Goal: Information Seeking & Learning: Learn about a topic

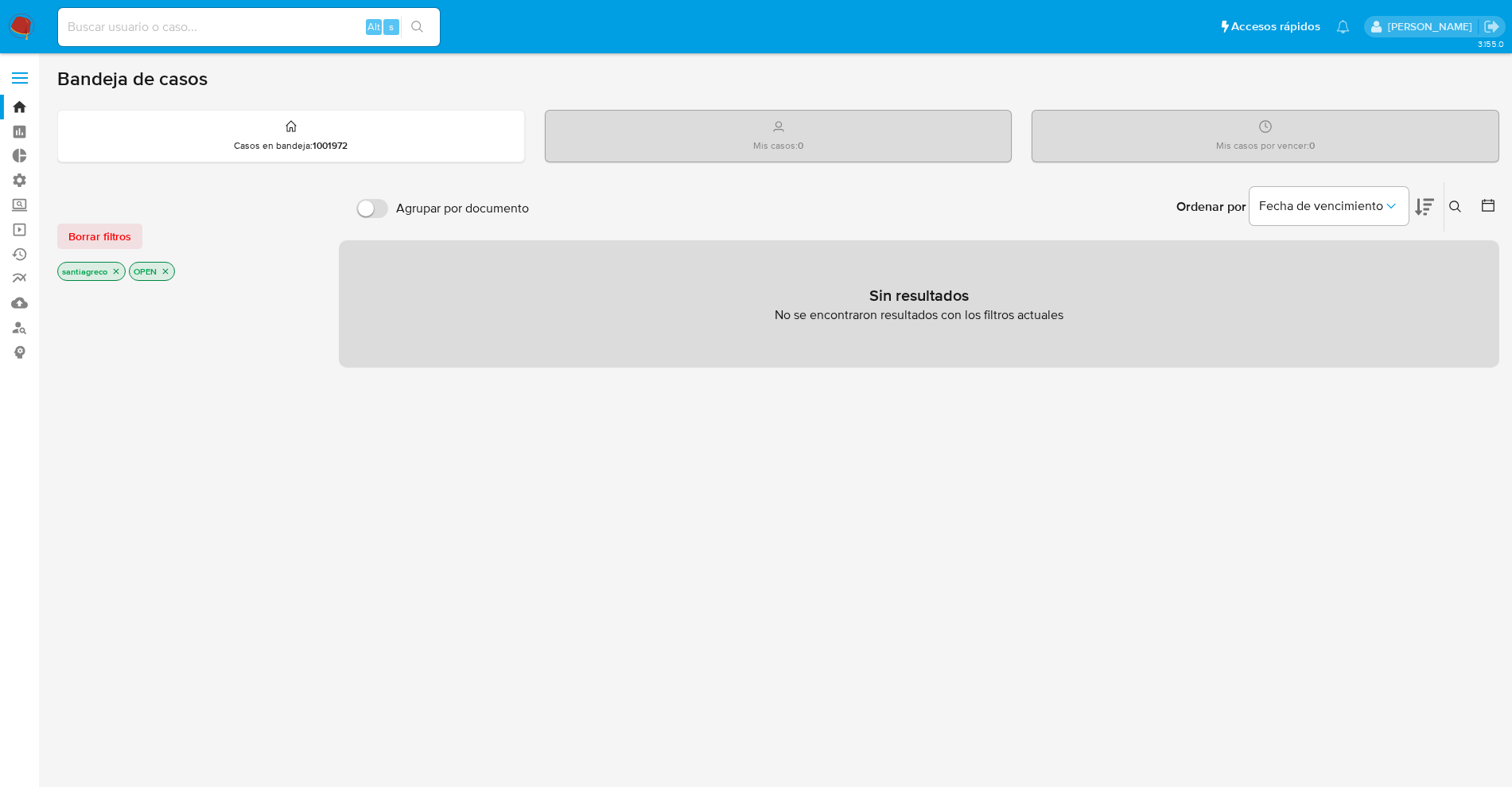
click at [261, 29] on input at bounding box center [249, 27] width 381 height 20
type input "santi greco"
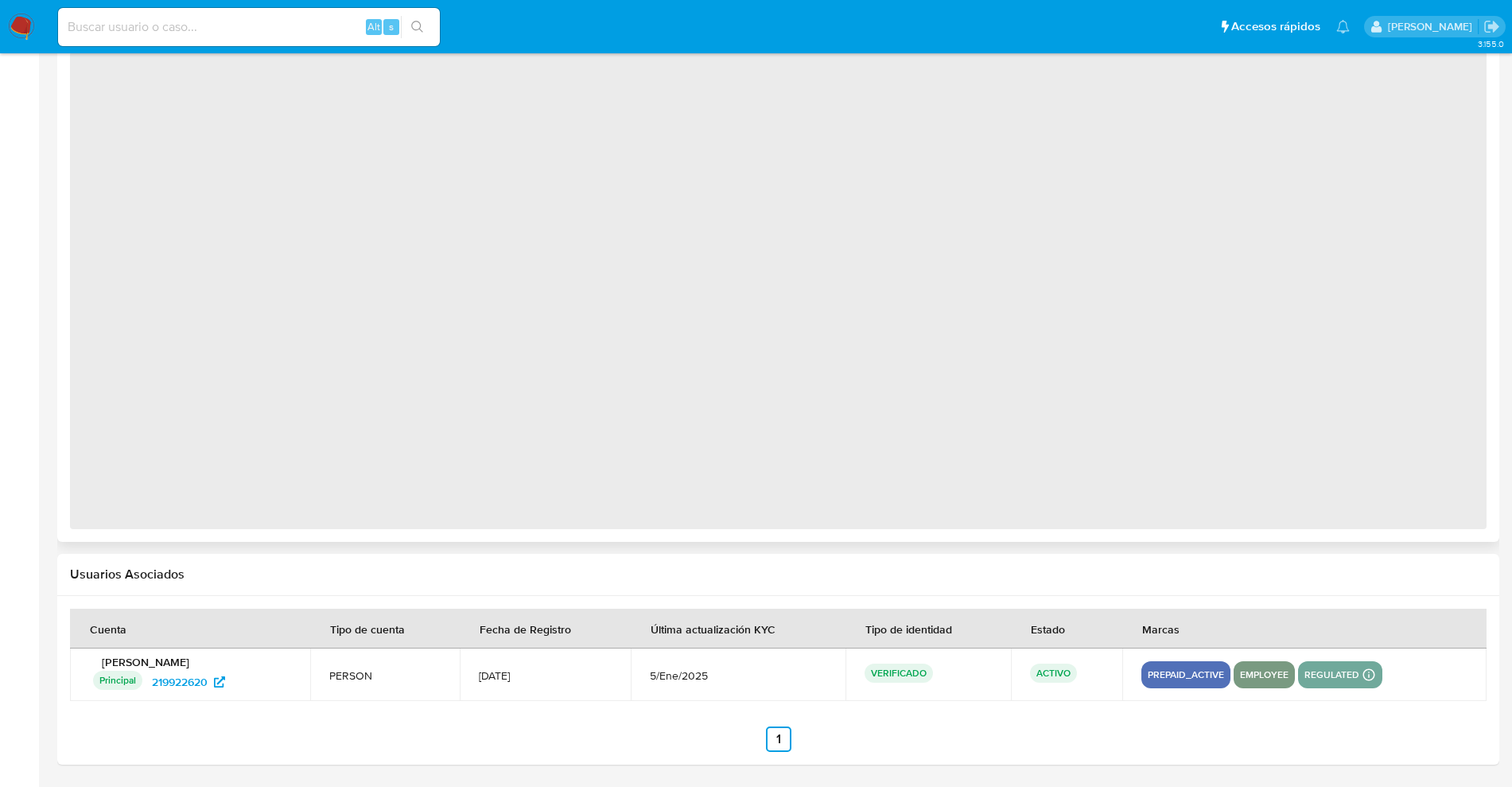
scroll to position [823, 0]
select select "10"
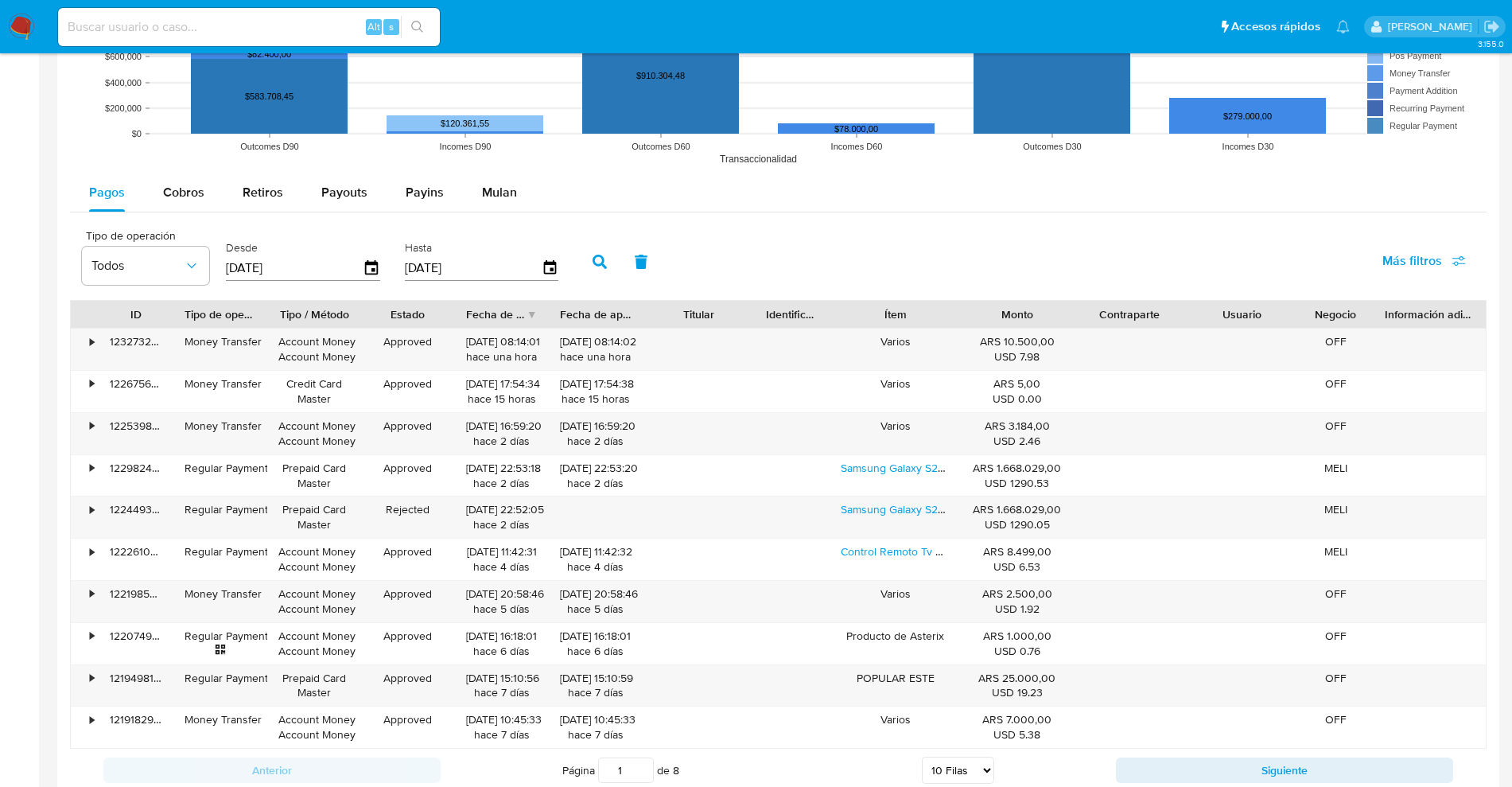
scroll to position [1295, 0]
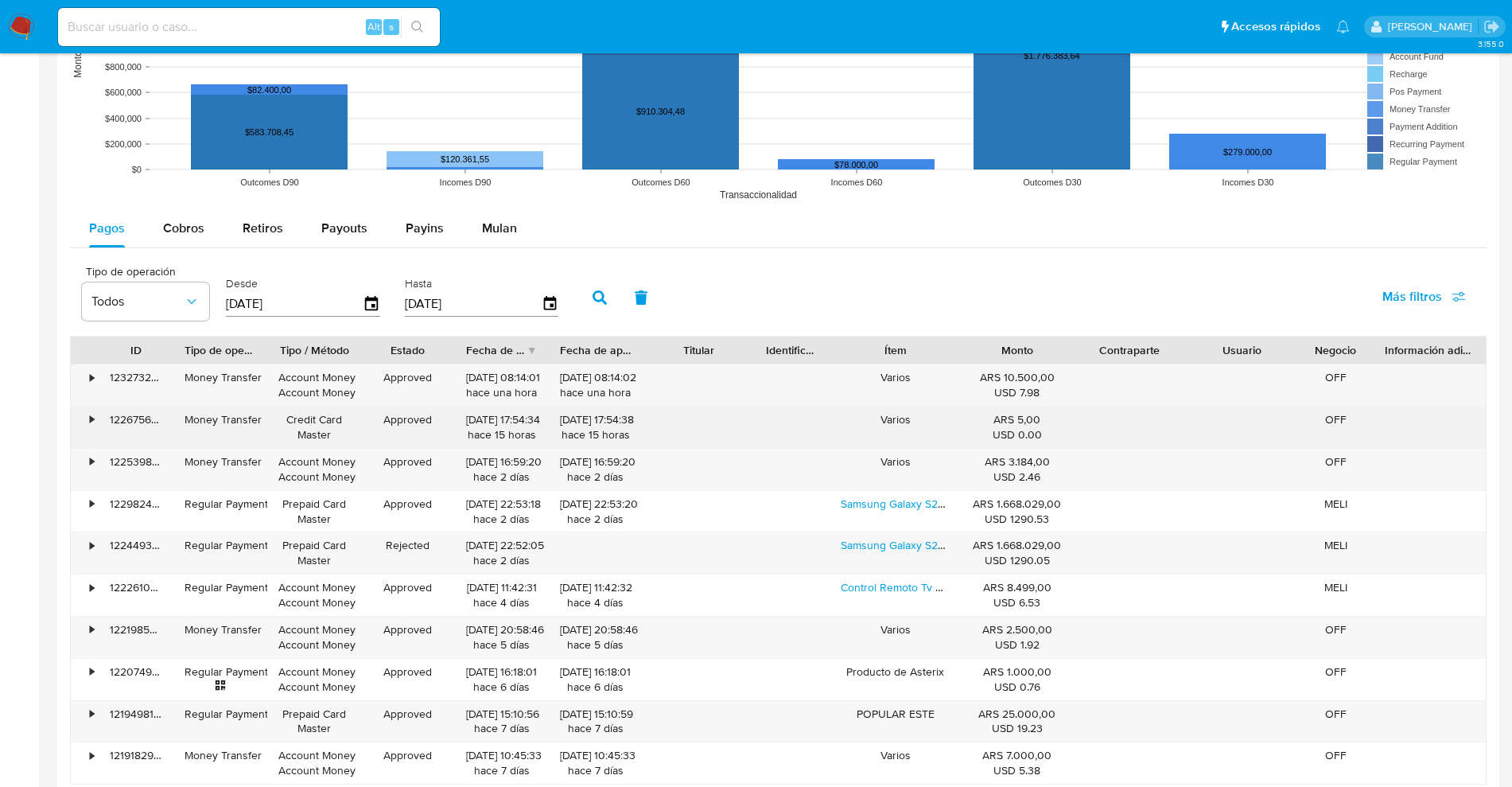
click at [87, 429] on div "•" at bounding box center [84, 427] width 27 height 42
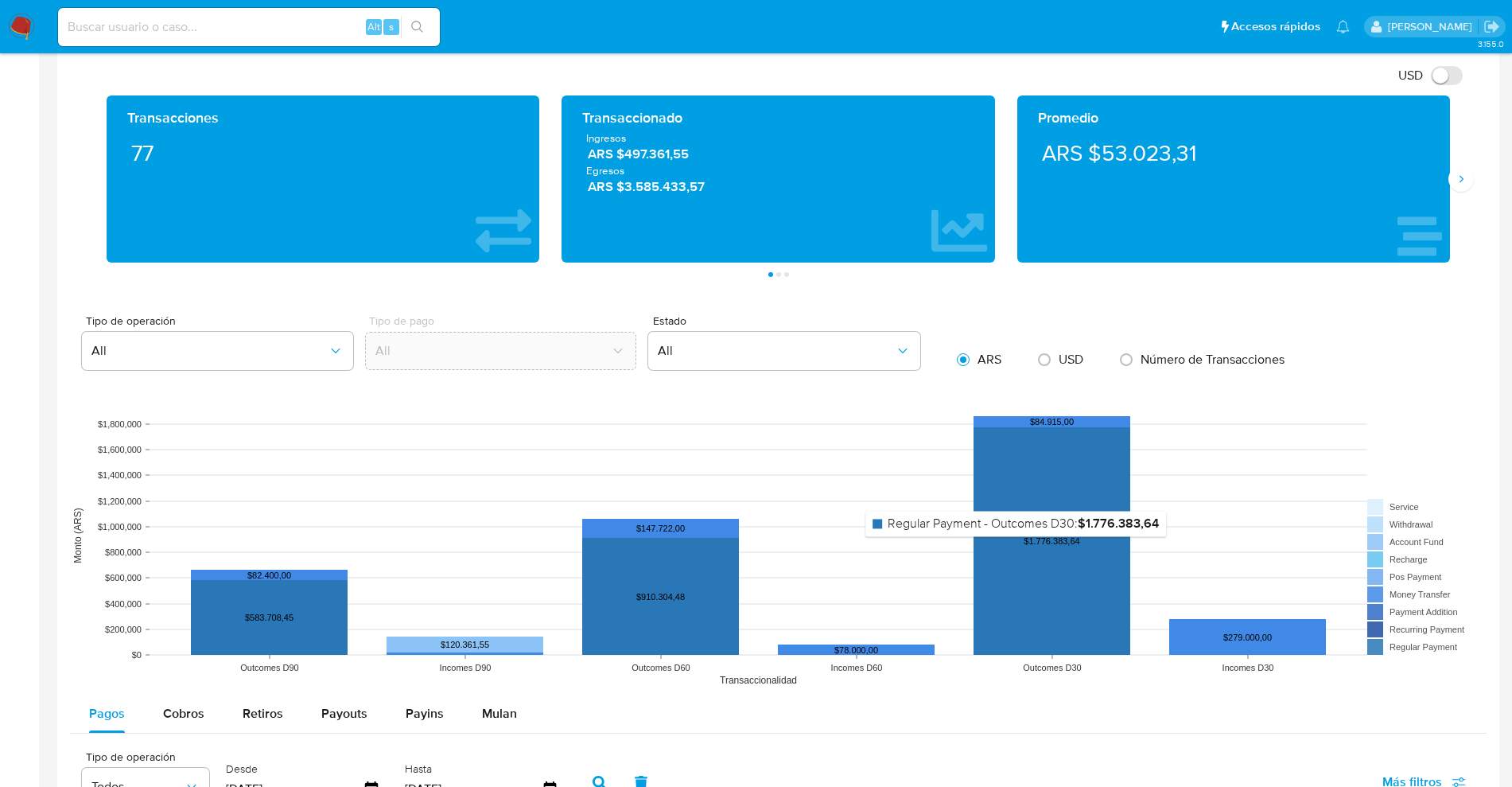
scroll to position [1114, 0]
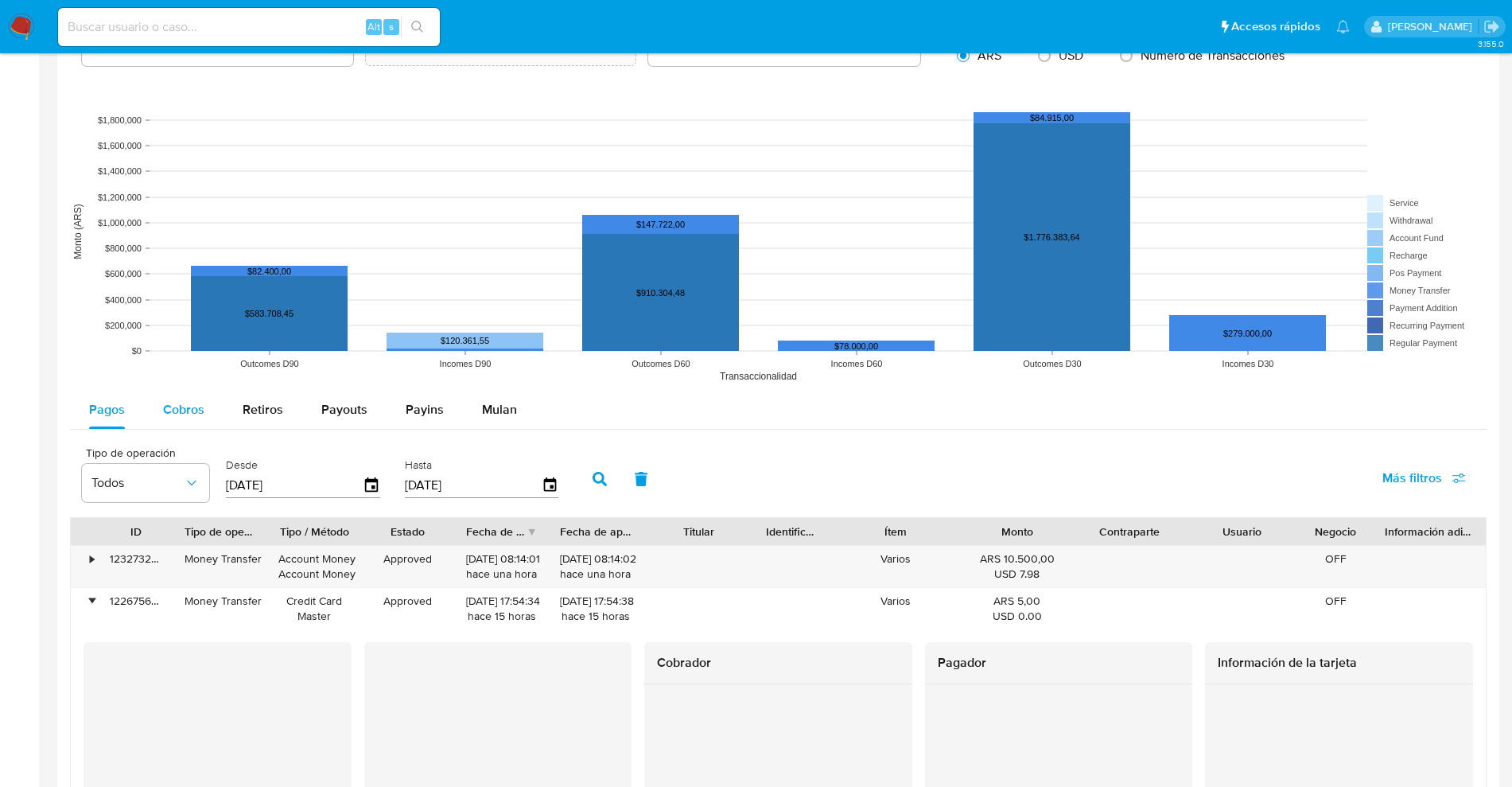
click at [145, 426] on button "Cobros" at bounding box center [184, 409] width 80 height 38
select select "10"
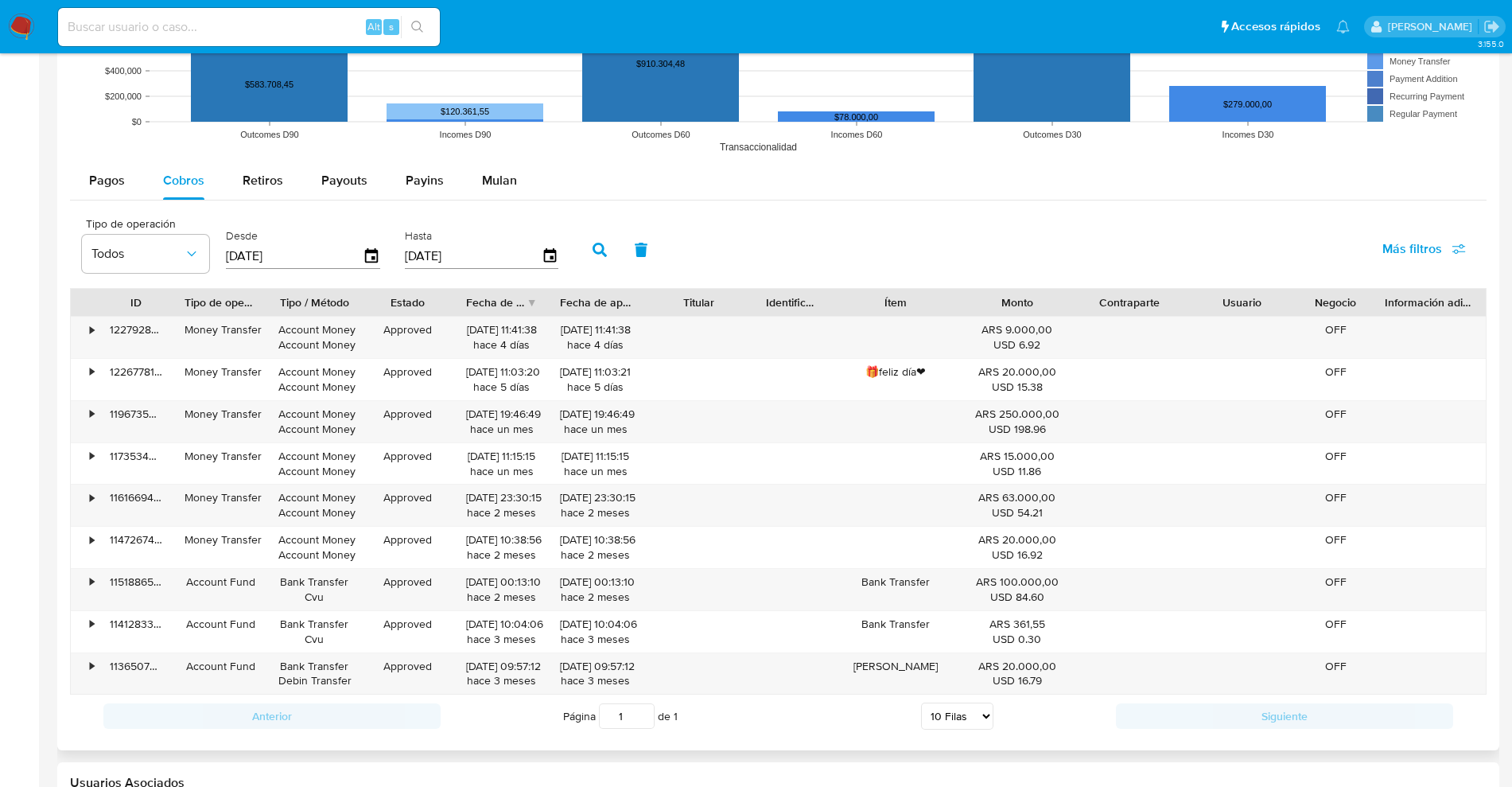
scroll to position [1443, 0]
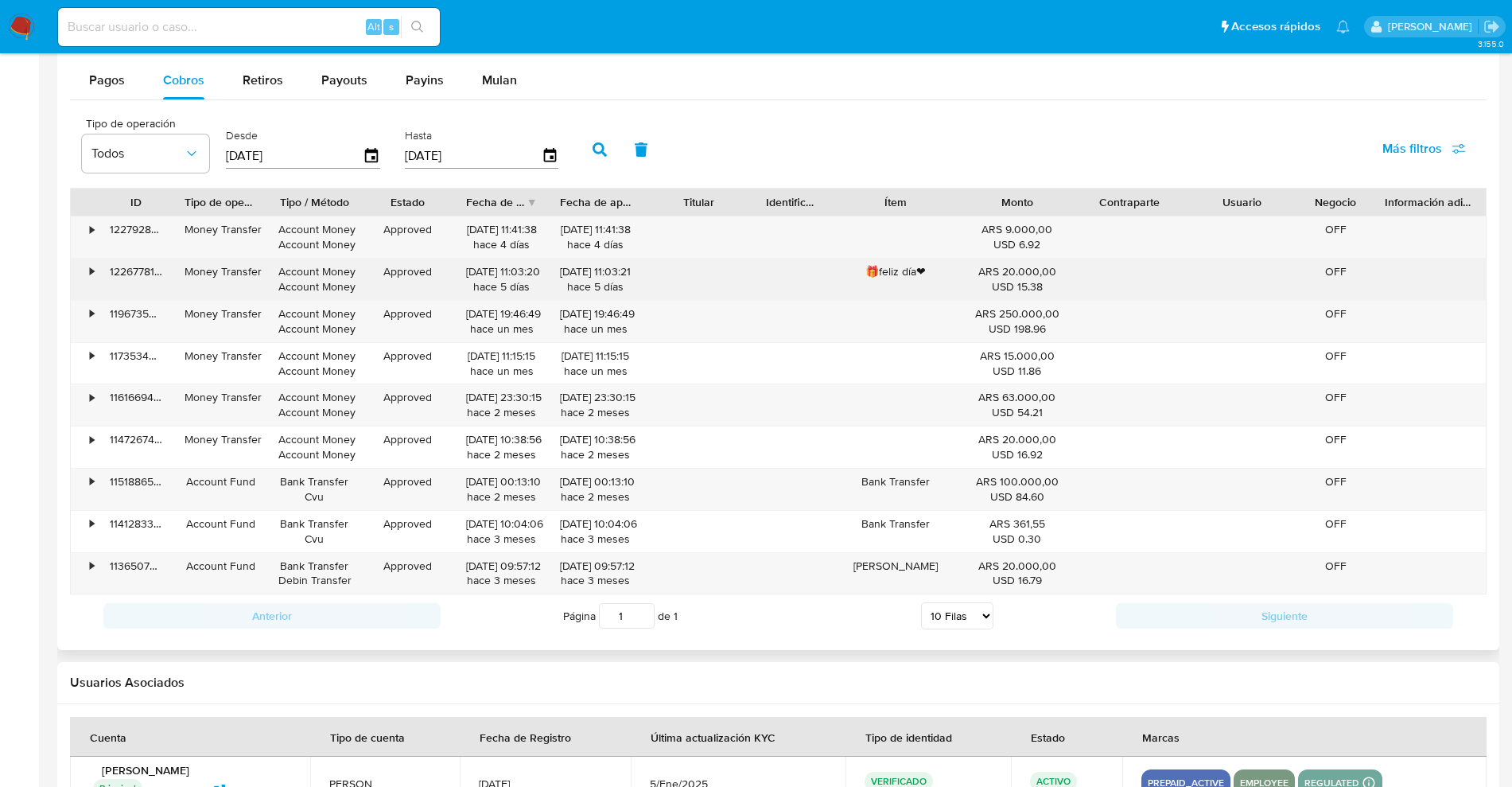
drag, startPoint x: 861, startPoint y: 267, endPoint x: 937, endPoint y: 279, distance: 76.9
click at [937, 279] on div "🎁feliz día❤" at bounding box center [894, 279] width 131 height 42
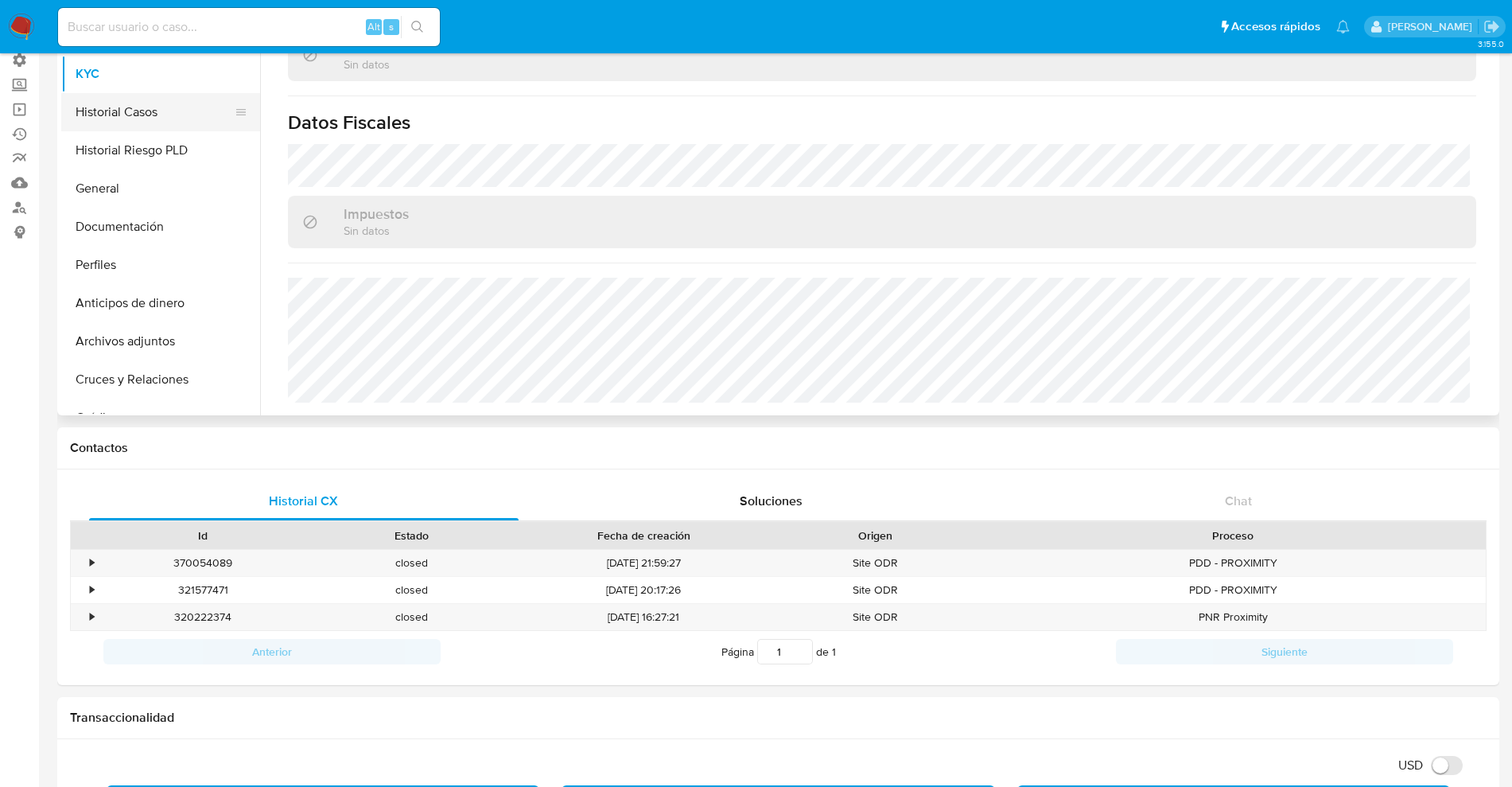
scroll to position [0, 0]
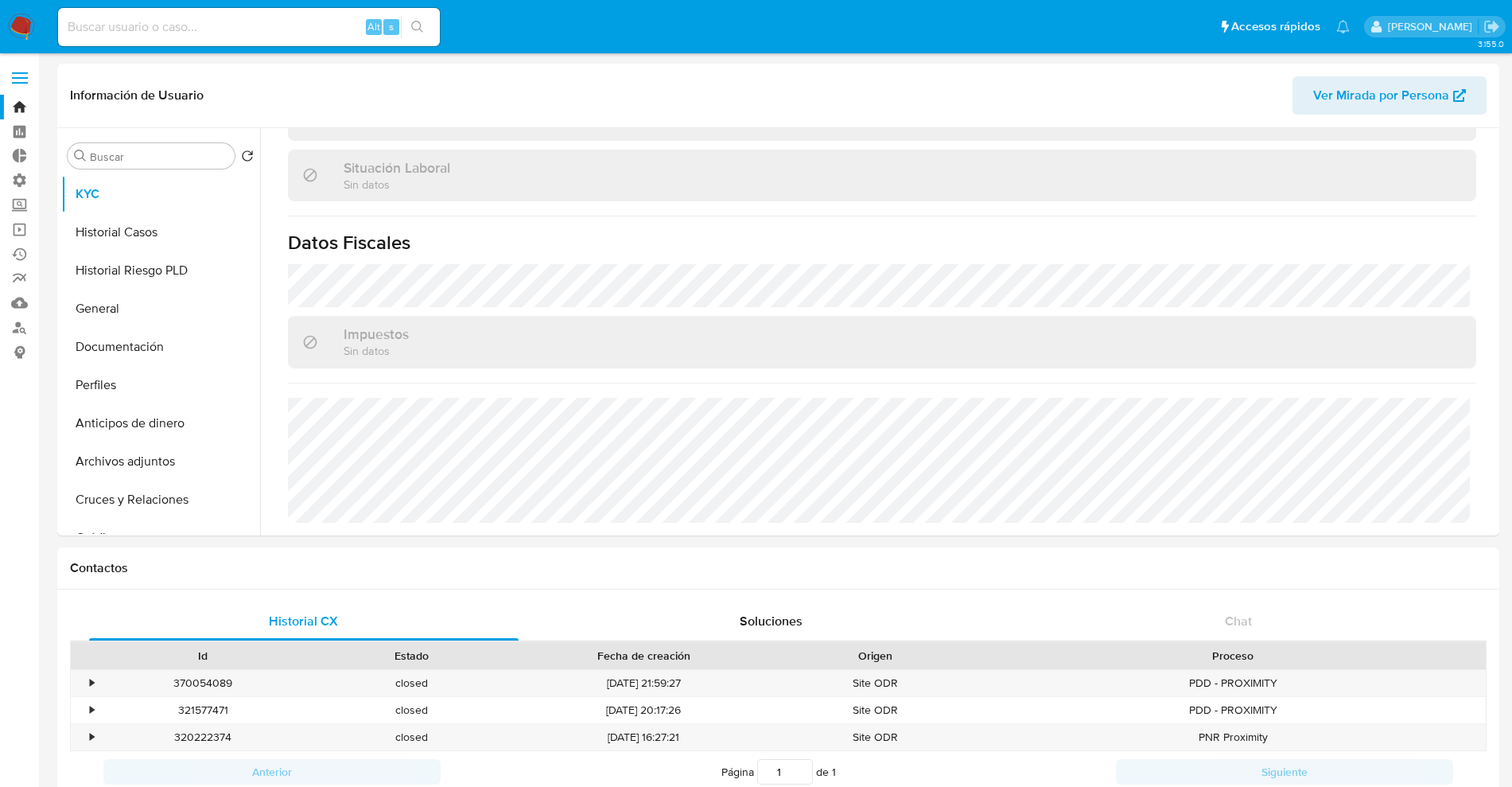
click at [7, 30] on nav "Pausado Ver notificaciones Alt s Accesos rápidos Presiona las siguientes teclas…" at bounding box center [756, 27] width 1512 height 53
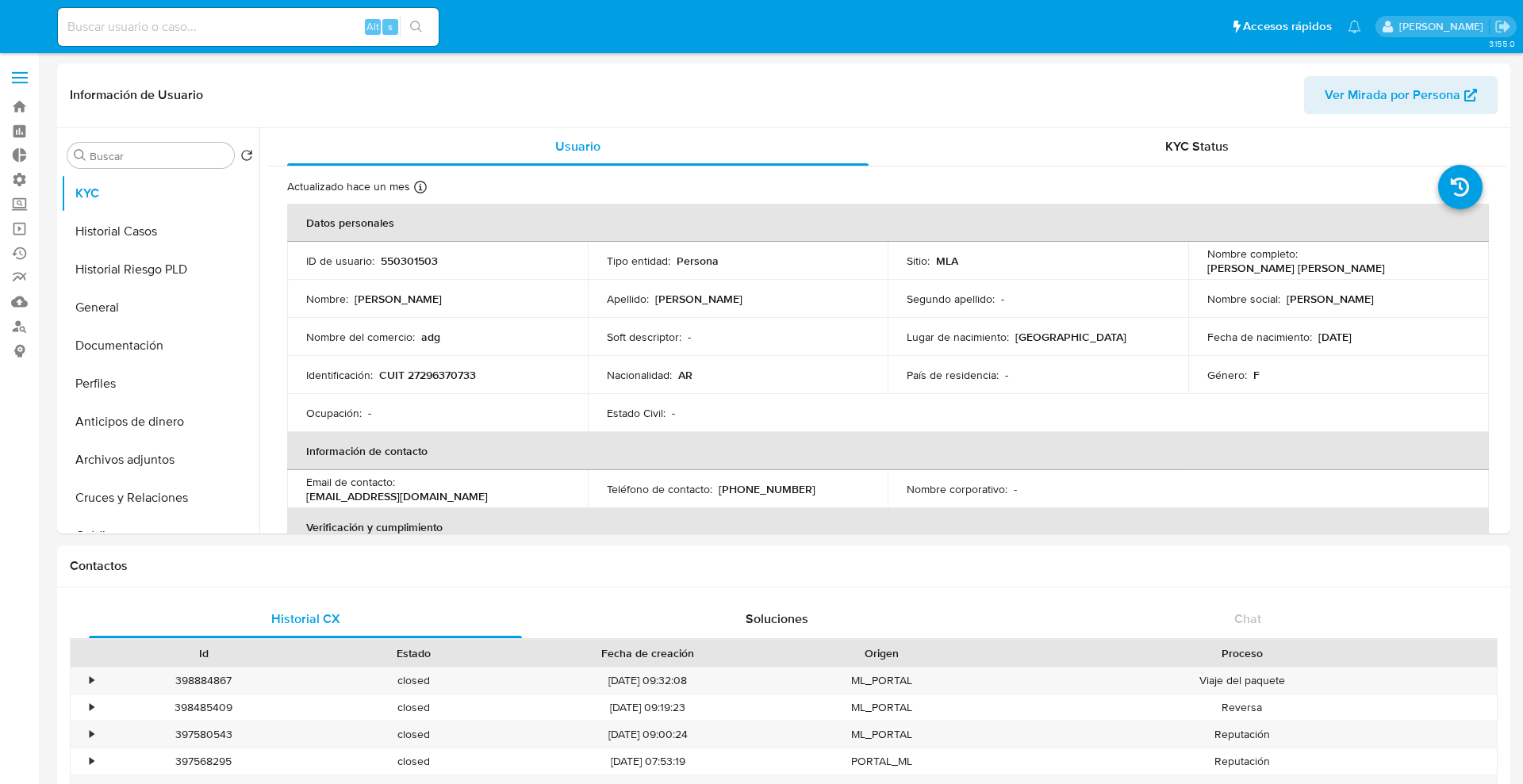
select select "10"
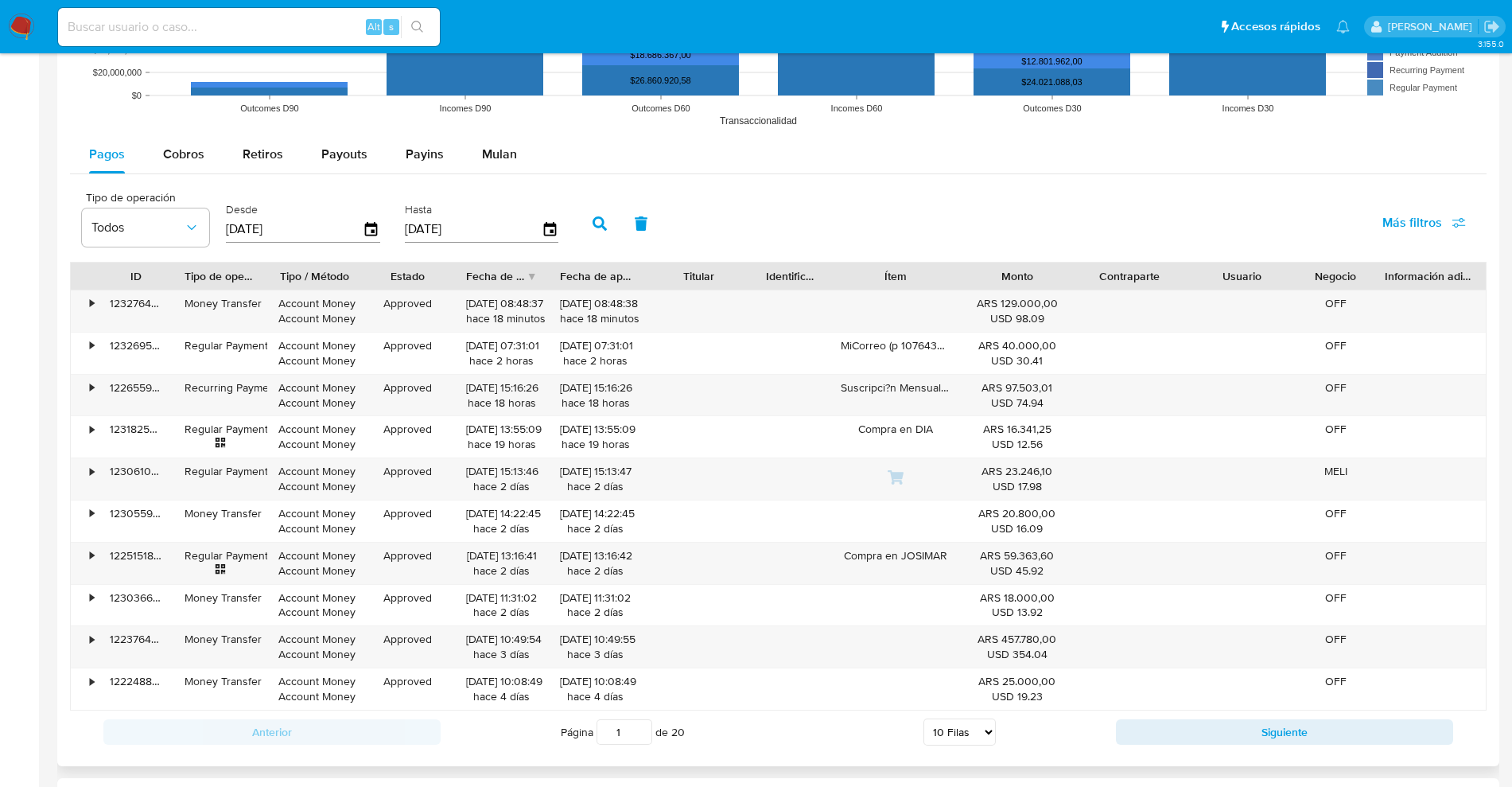
scroll to position [1492, 0]
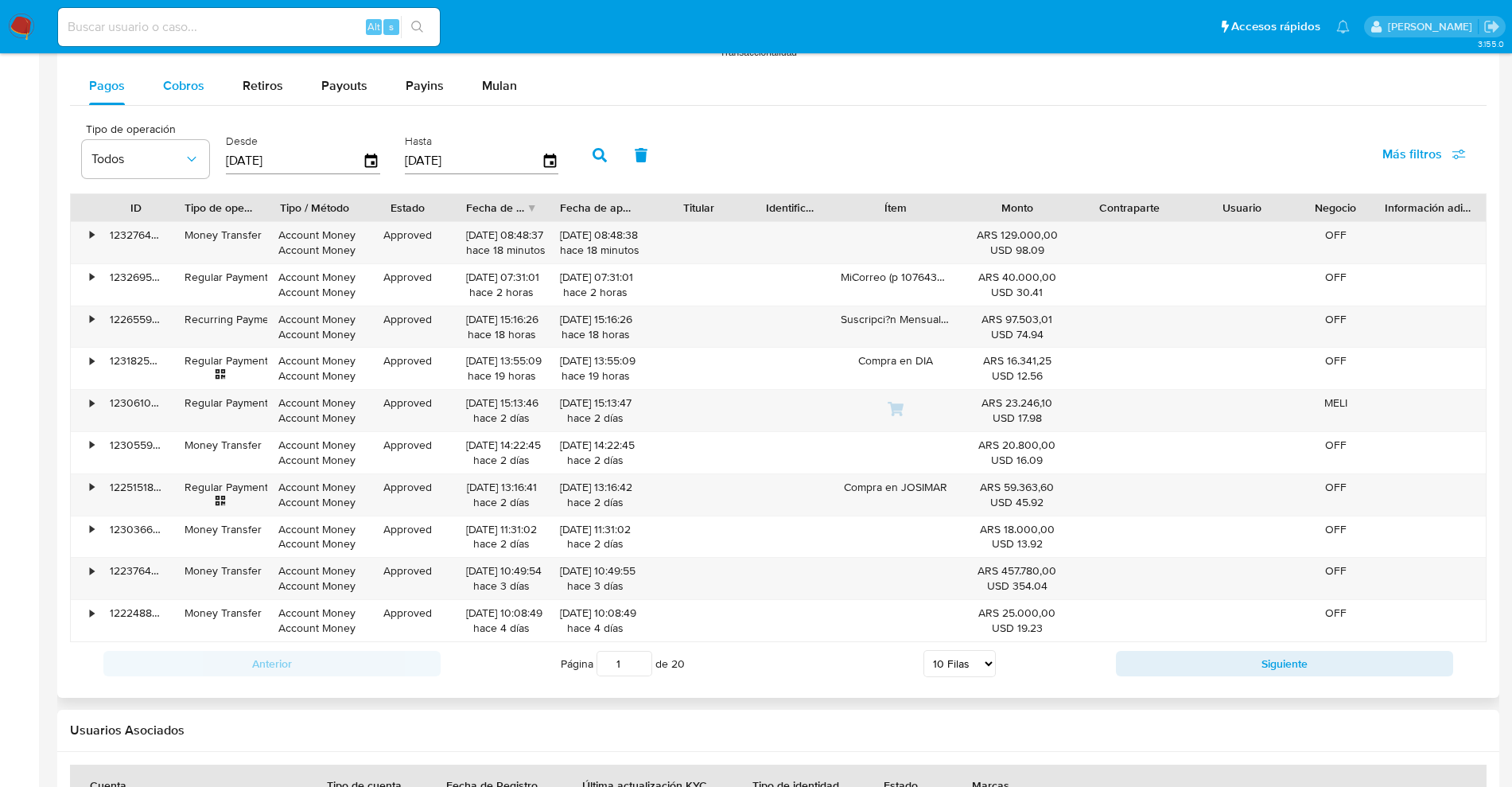
click at [187, 77] on span "Cobros" at bounding box center [183, 85] width 42 height 19
select select "10"
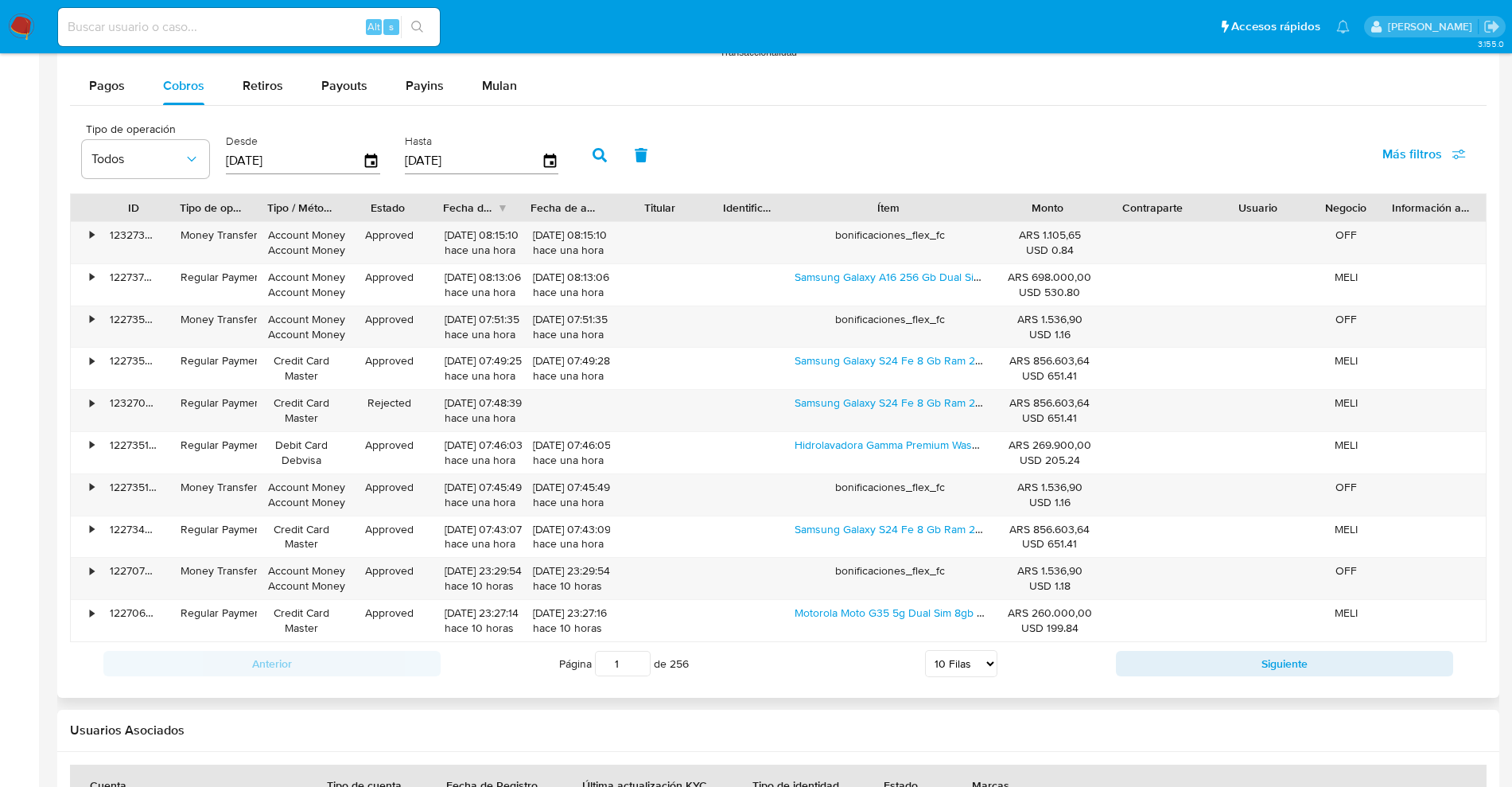
drag, startPoint x: 958, startPoint y: 204, endPoint x: 907, endPoint y: 207, distance: 51.1
click at [979, 186] on div "Tipo de operación Todos Desde 25/05/2025 Hasta 22/08/2025 Más filtros ID Tipo d…" at bounding box center [778, 399] width 1416 height 571
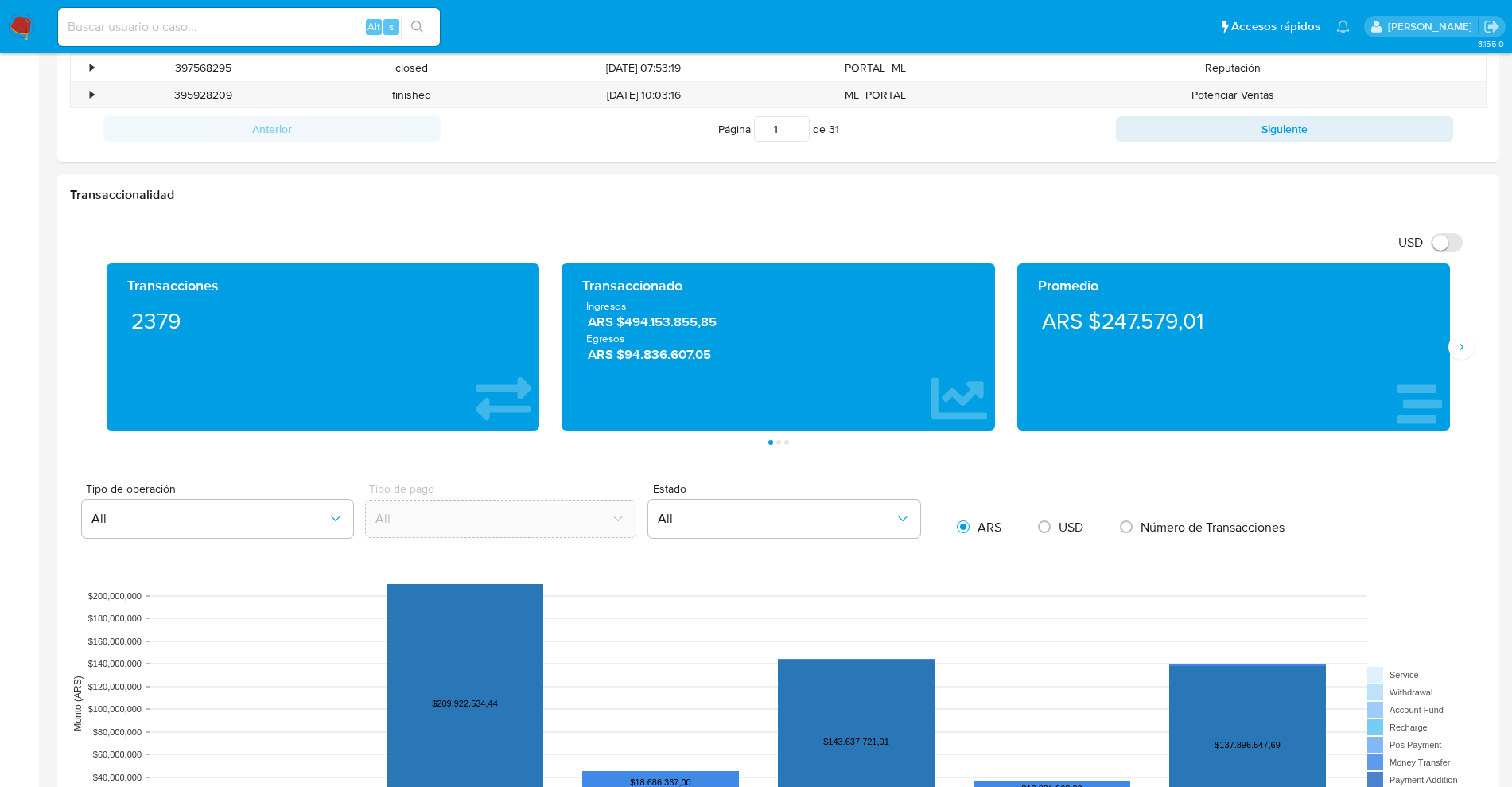
scroll to position [597, 0]
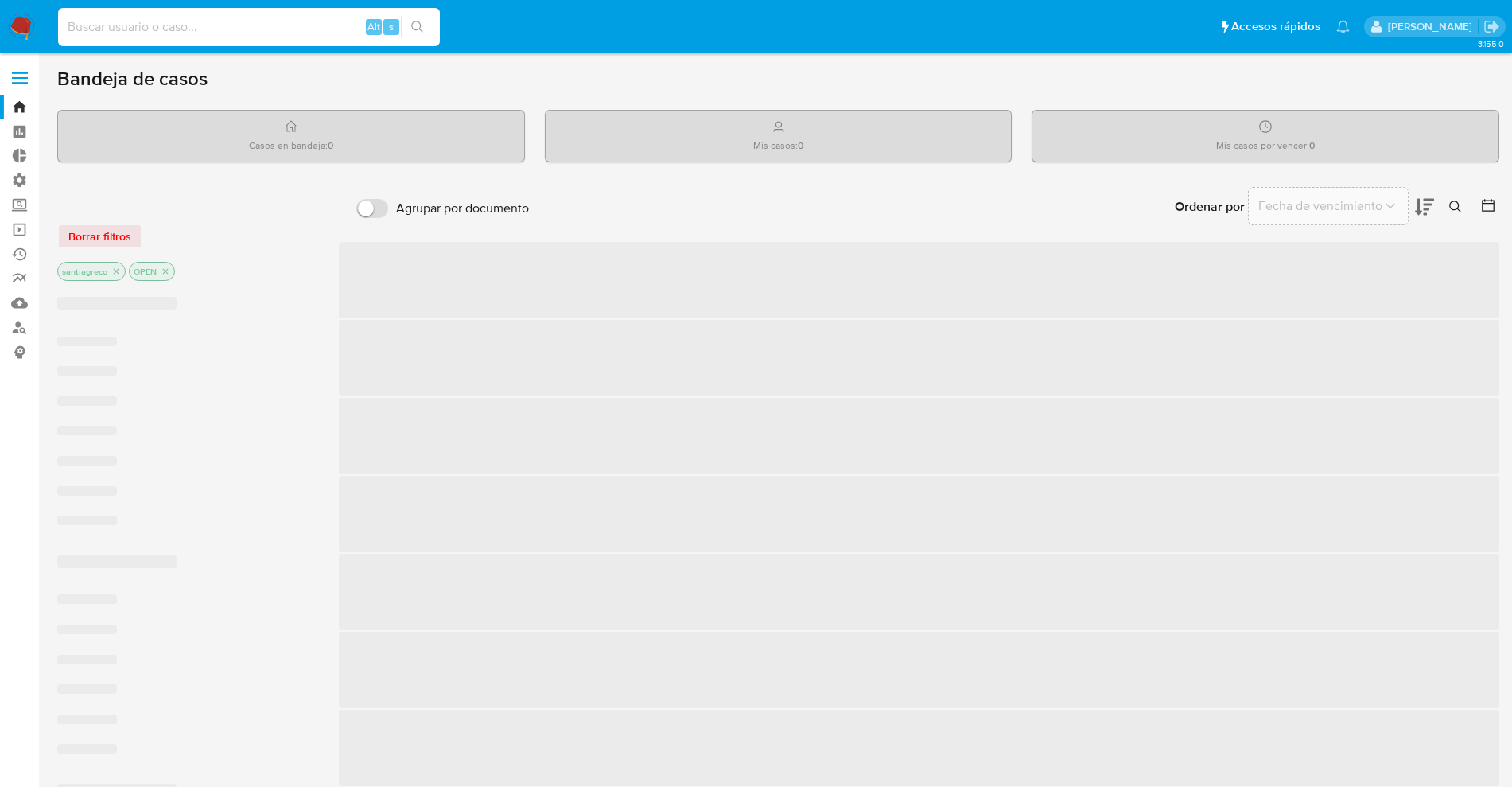
click at [165, 19] on input at bounding box center [249, 27] width 381 height 20
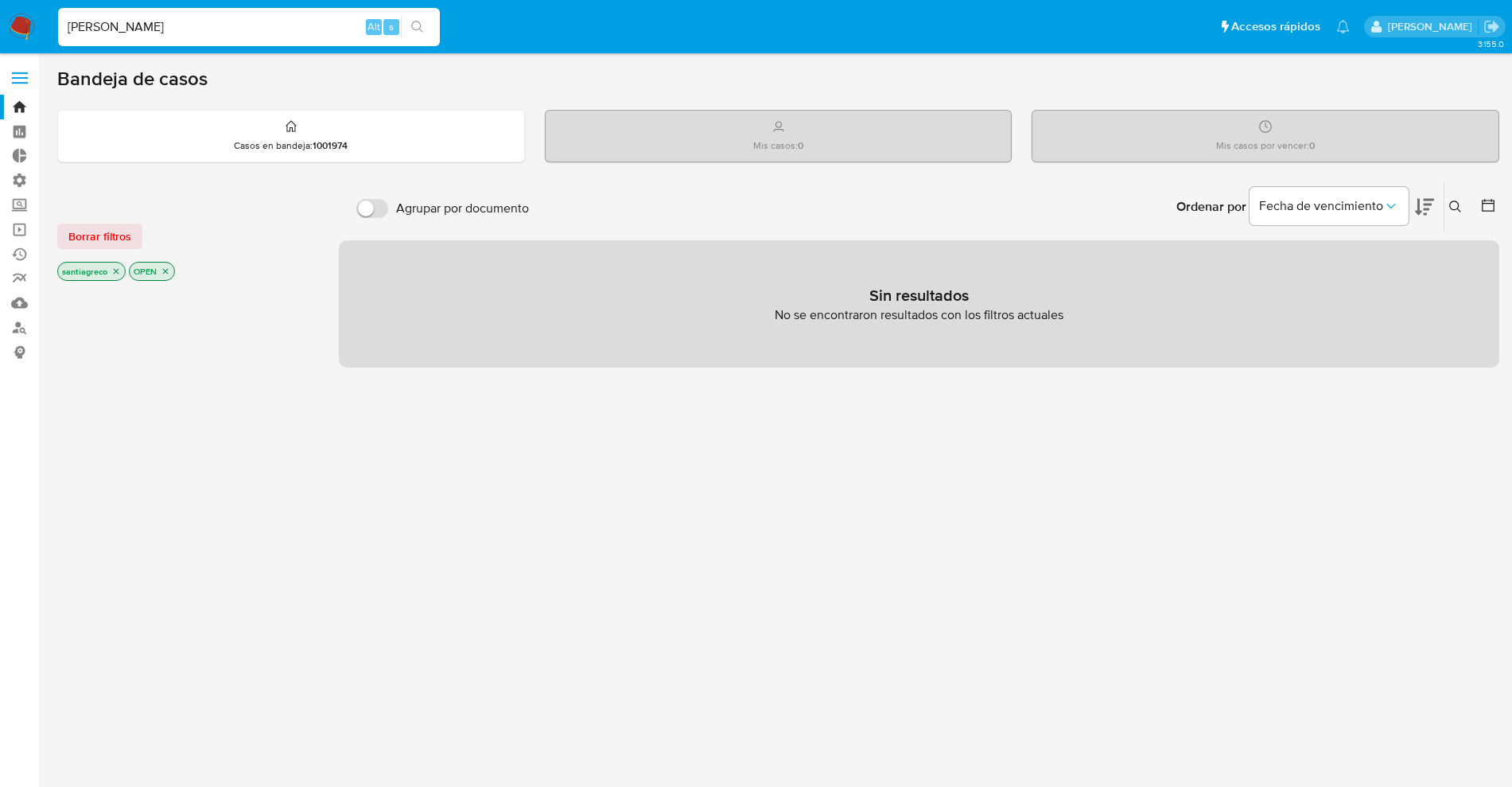
type input "santi greco"
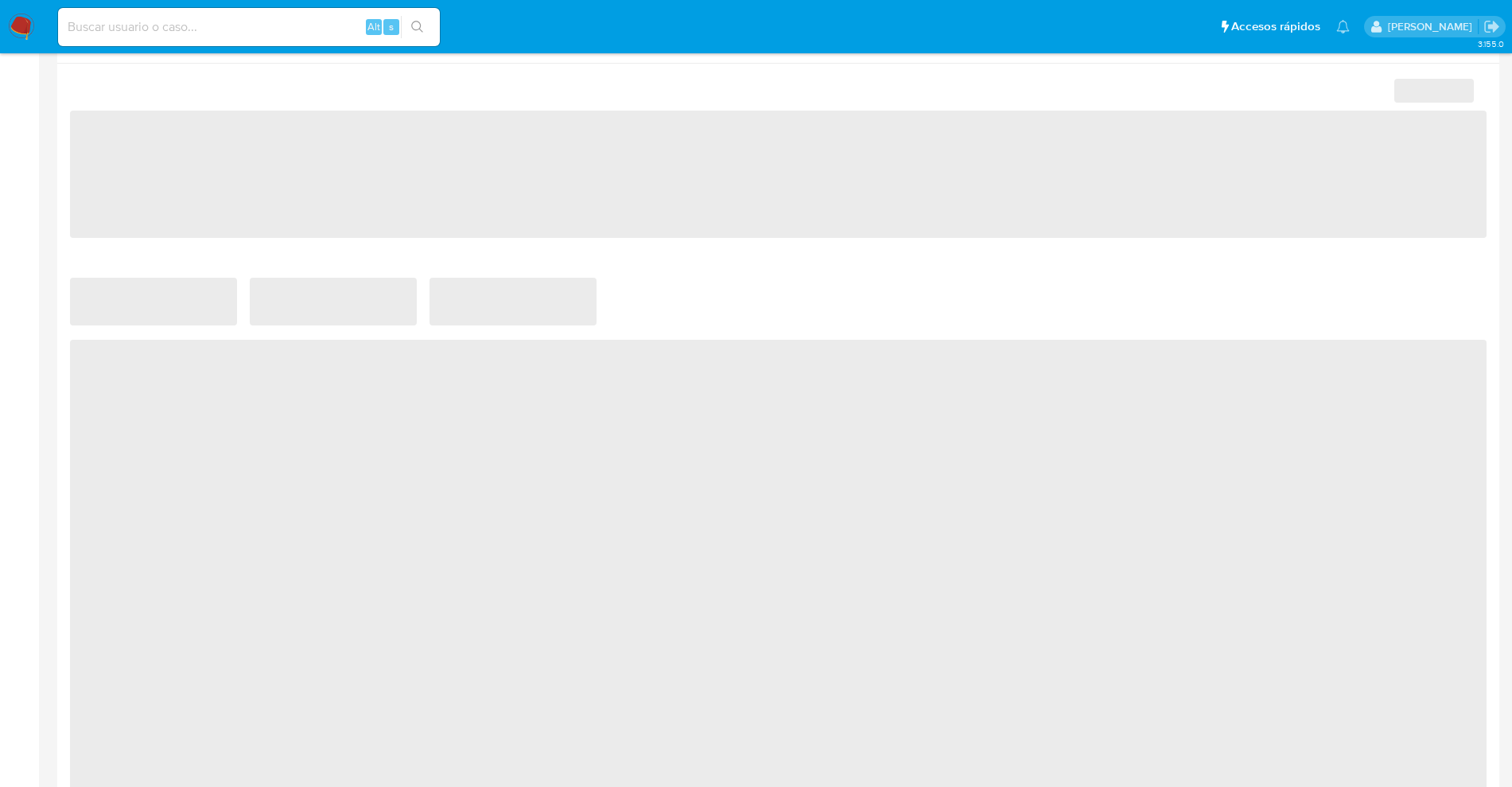
scroll to position [199, 0]
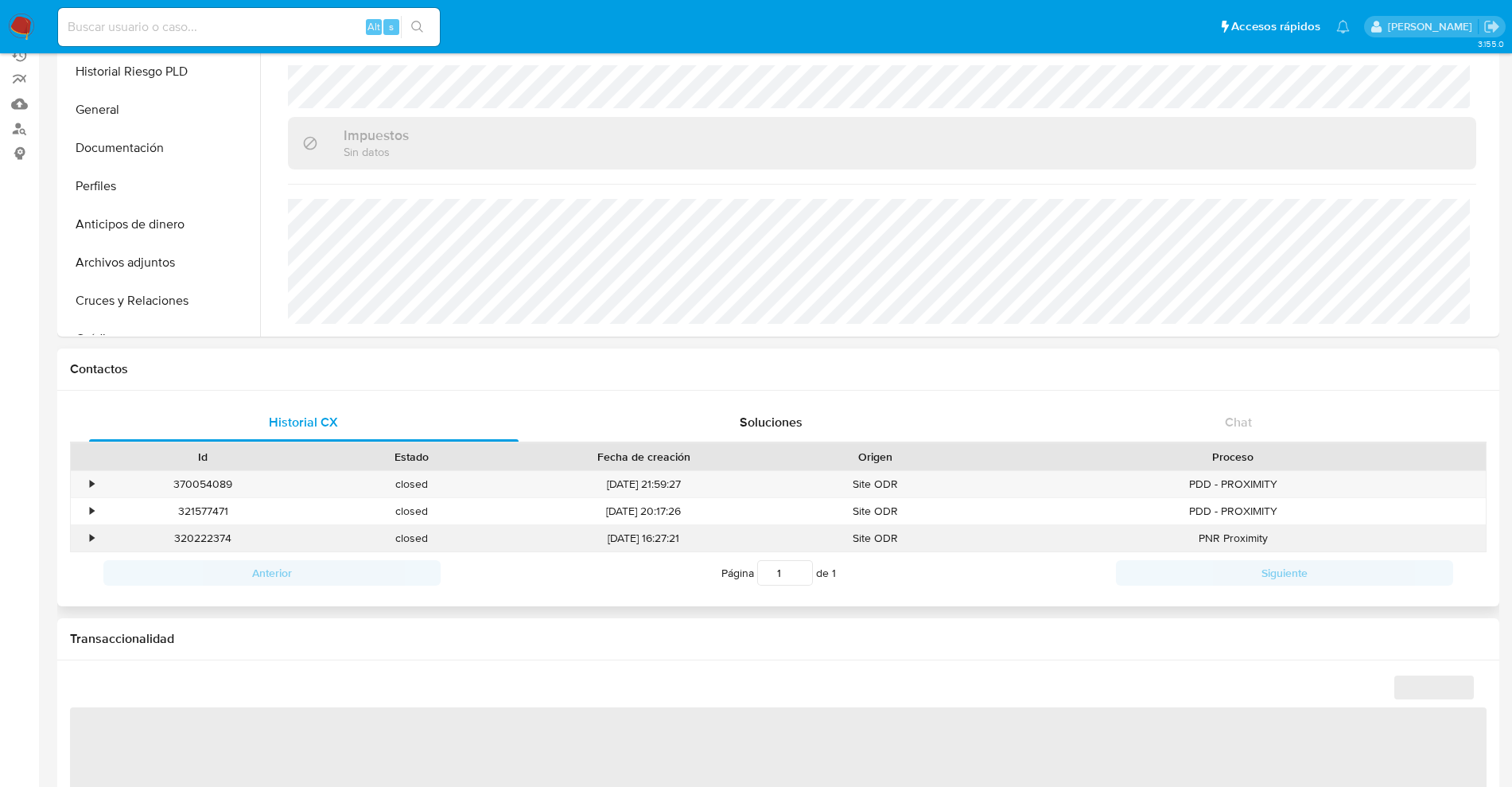
select select "10"
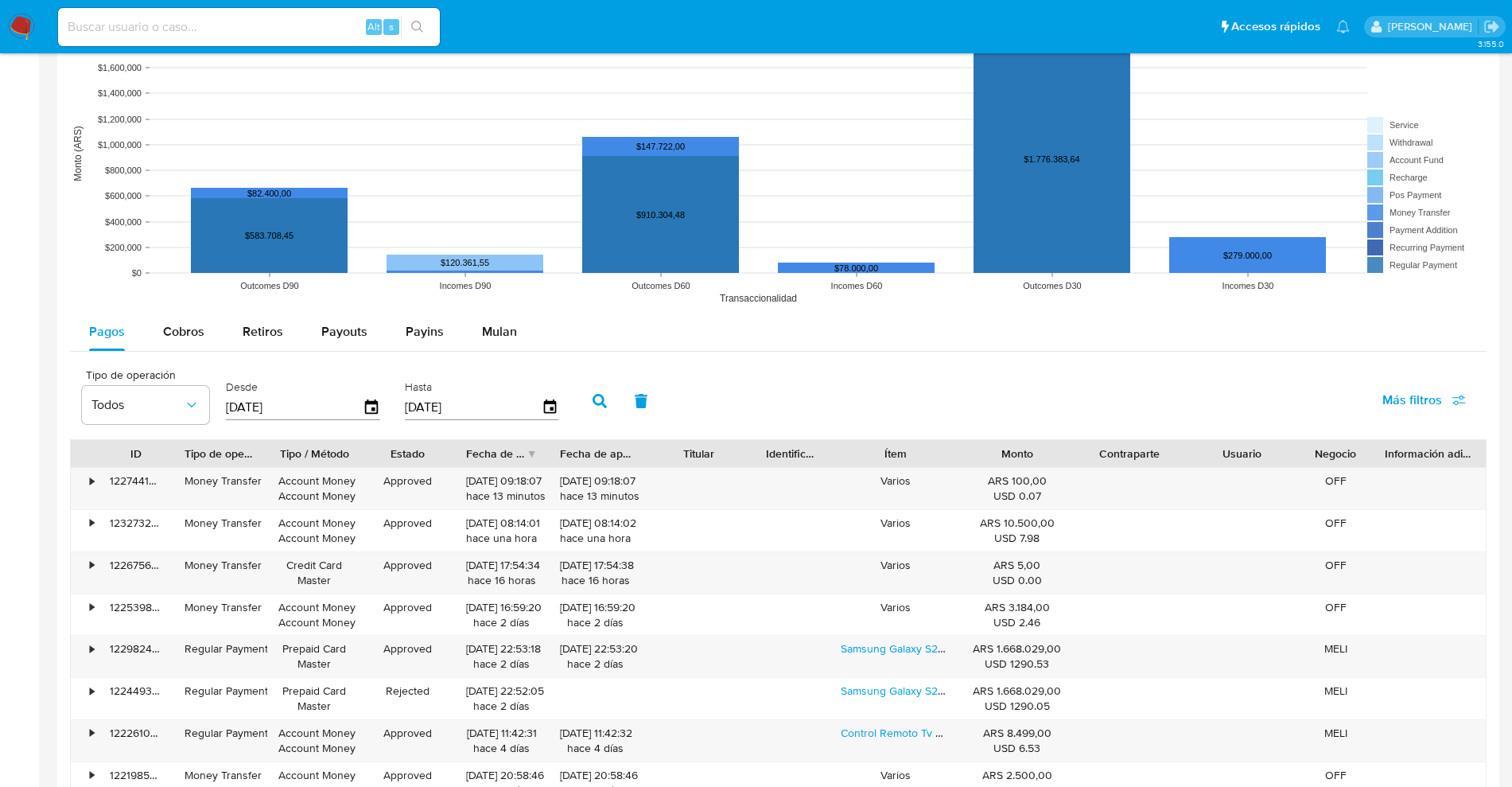
scroll to position [1193, 0]
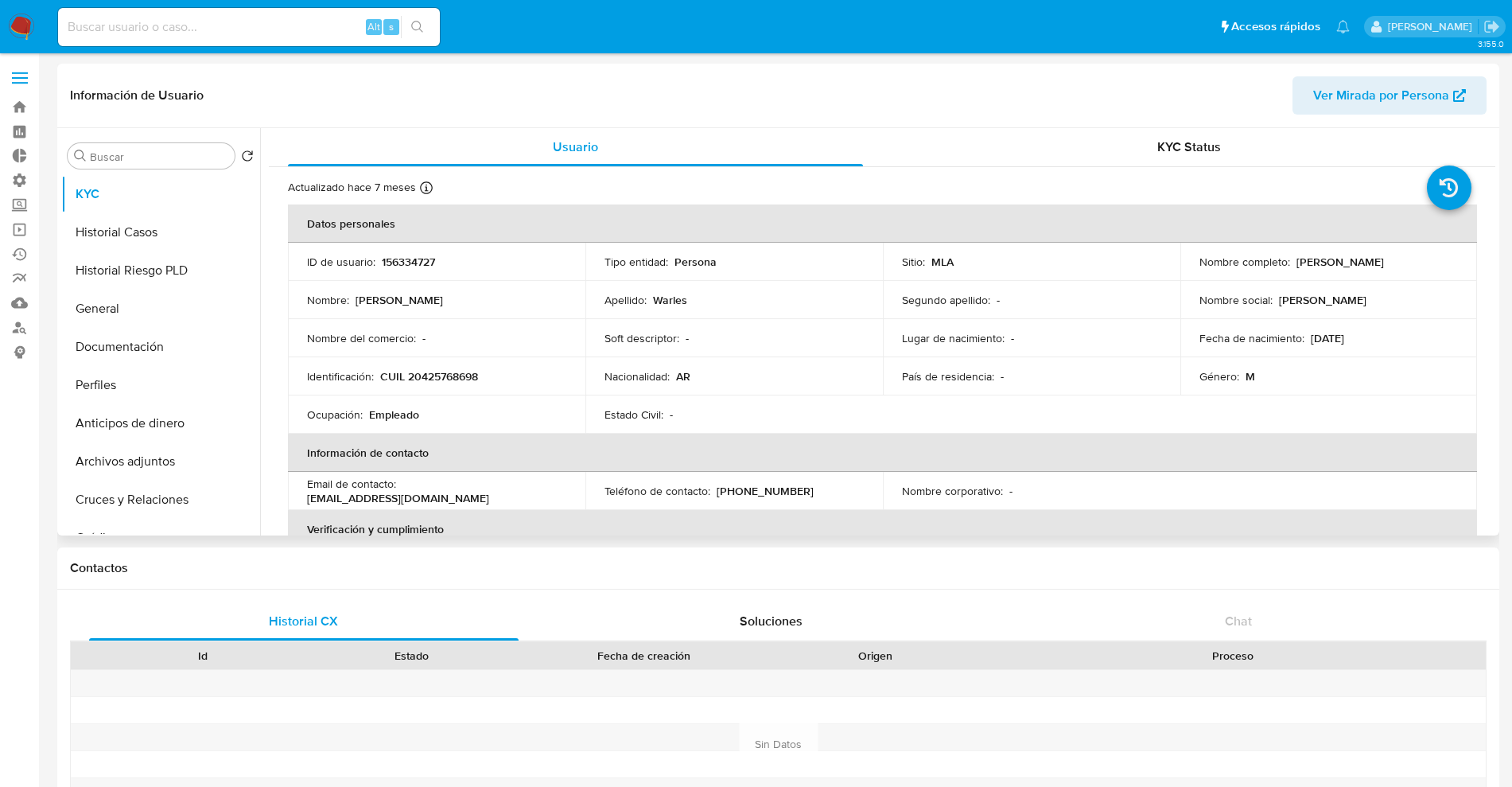
select select "10"
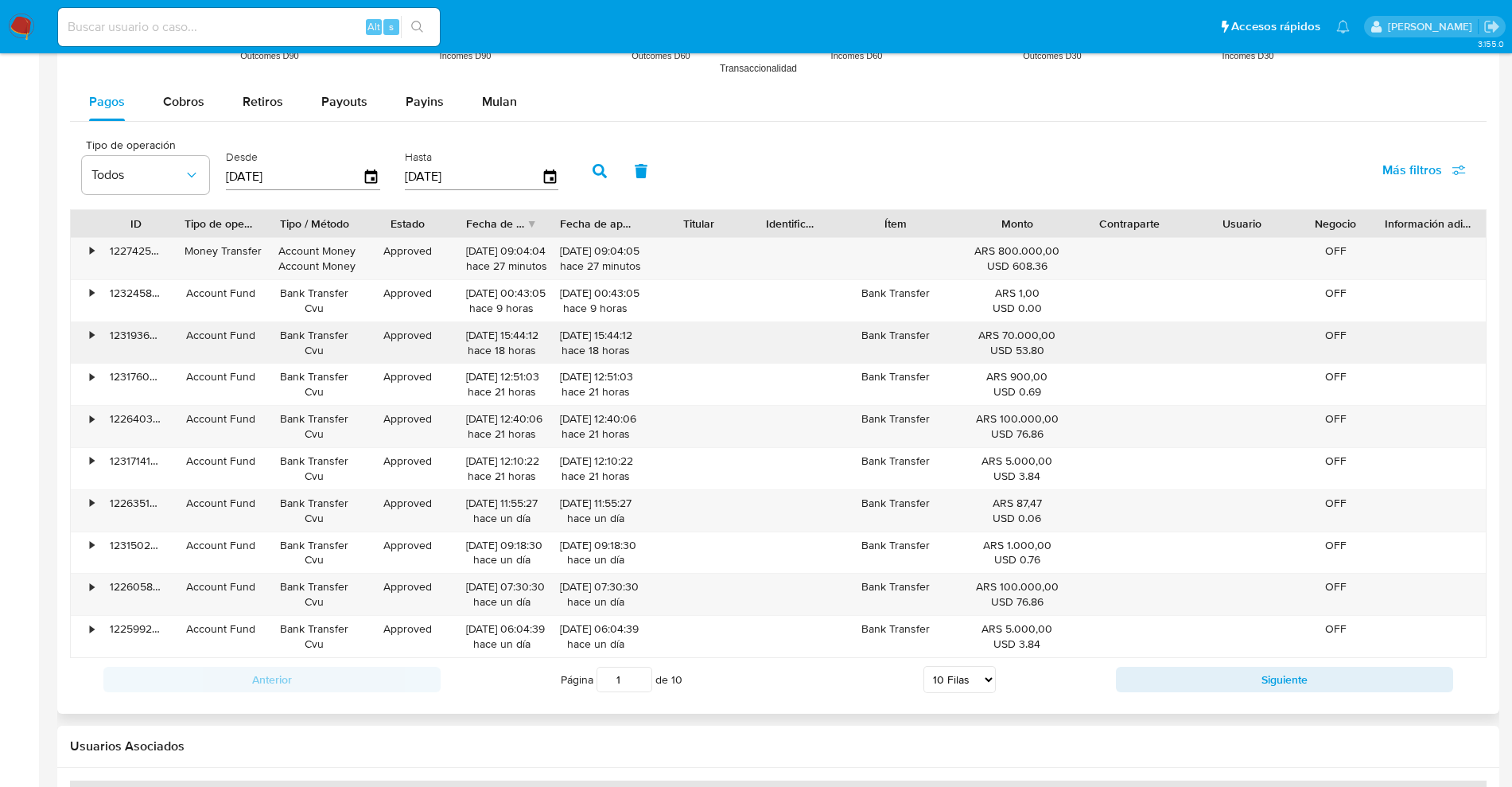
scroll to position [1492, 0]
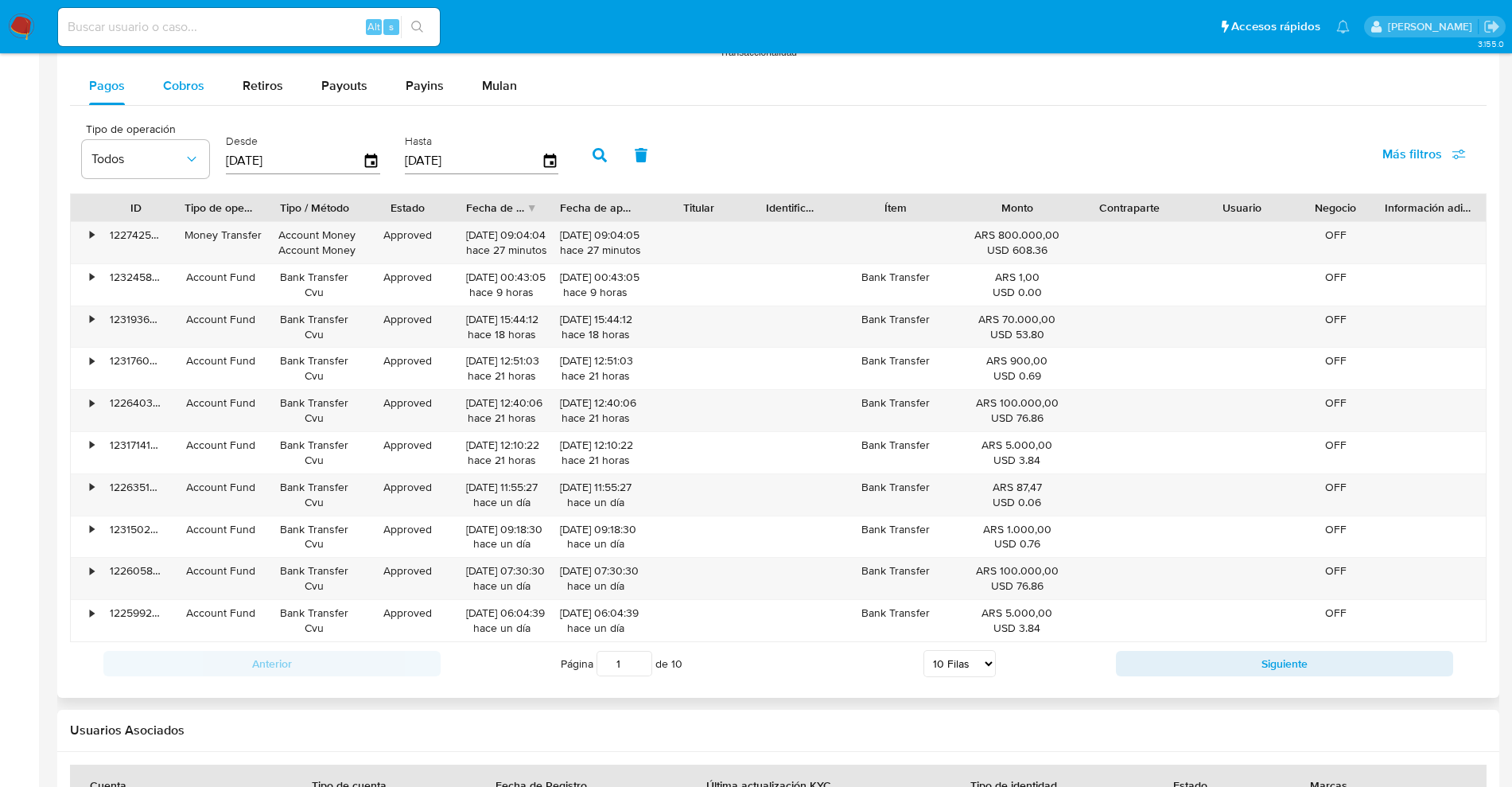
click at [185, 87] on span "Cobros" at bounding box center [183, 85] width 42 height 19
select select "10"
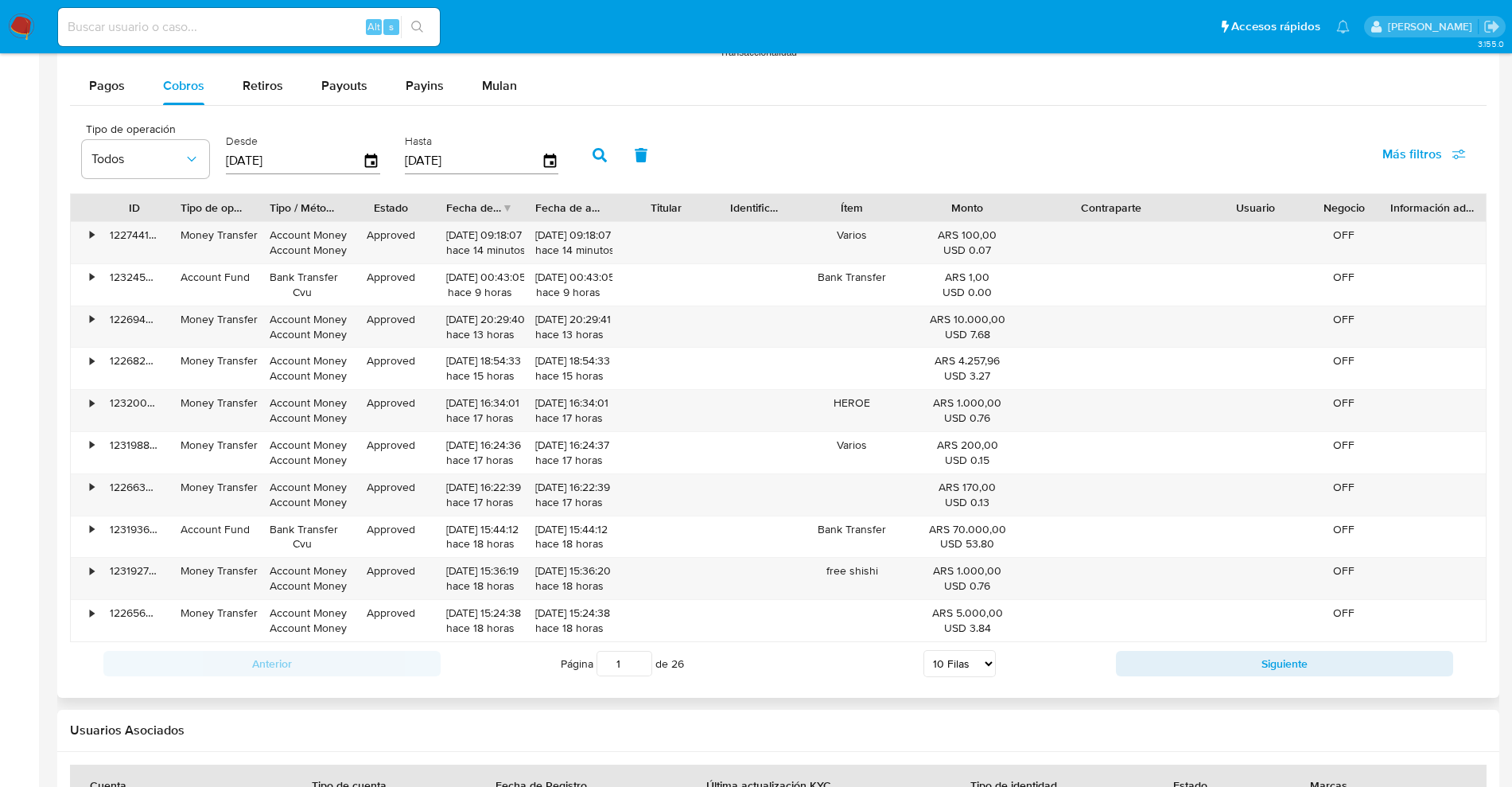
drag, startPoint x: 1198, startPoint y: 208, endPoint x: 1267, endPoint y: 204, distance: 69.1
click at [1267, 204] on div "ID Tipo de operación Tipo / Método Estado Fecha de creación Fecha de aprobación…" at bounding box center [778, 207] width 1415 height 27
click at [1220, 665] on button "Siguiente" at bounding box center [1284, 663] width 337 height 26
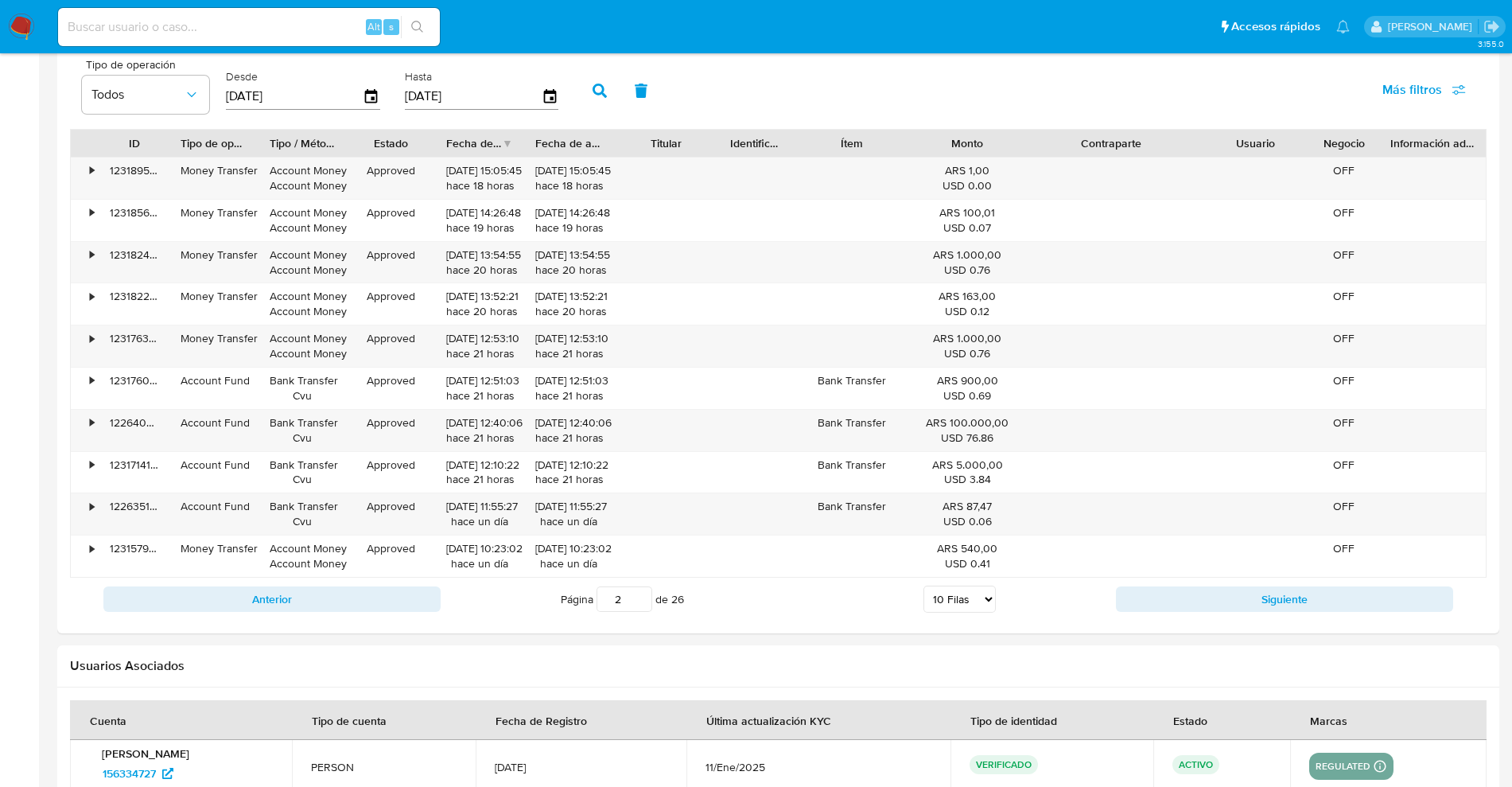
scroll to position [1501, 0]
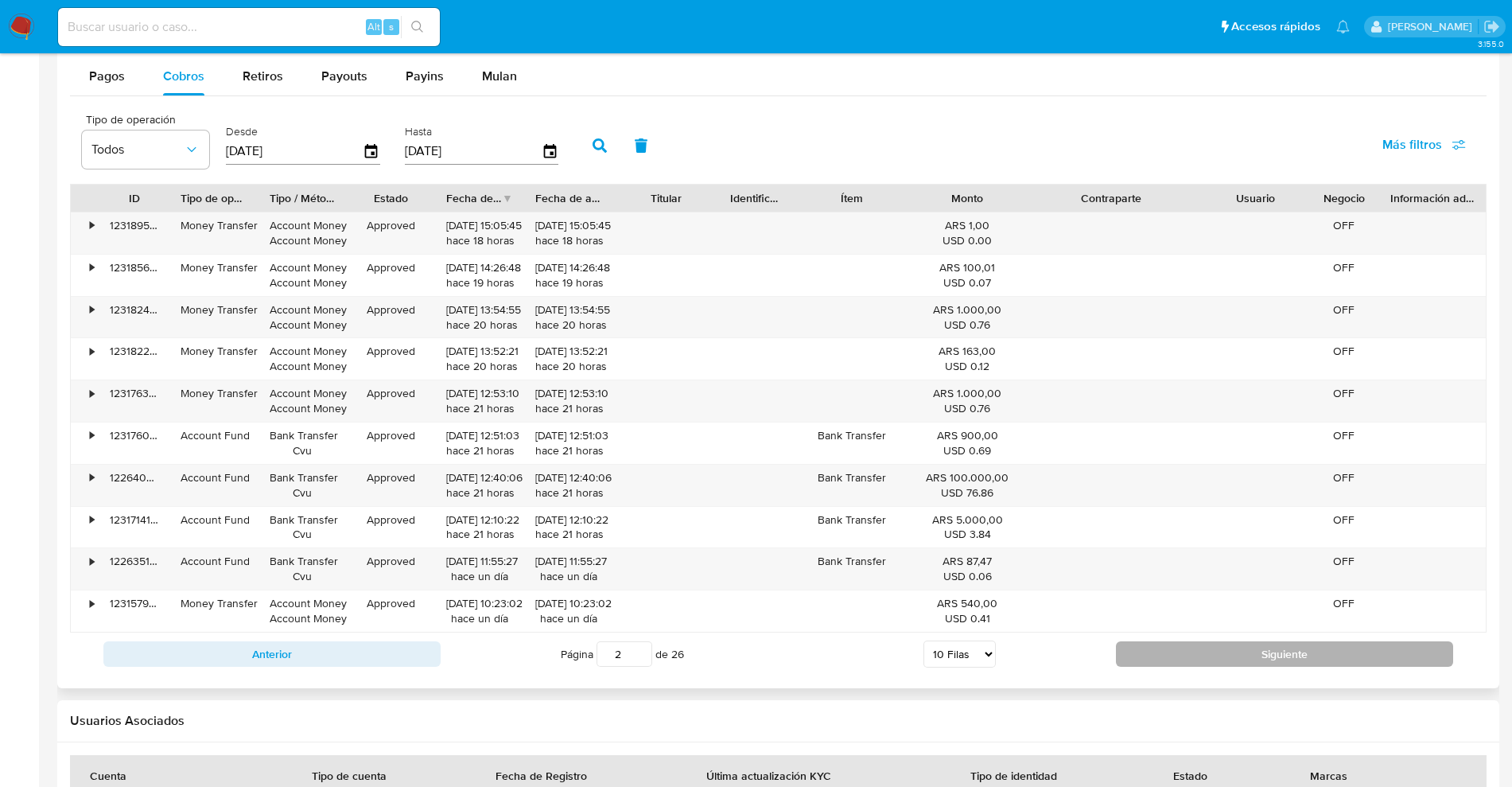
click at [1205, 660] on button "Siguiente" at bounding box center [1284, 653] width 337 height 26
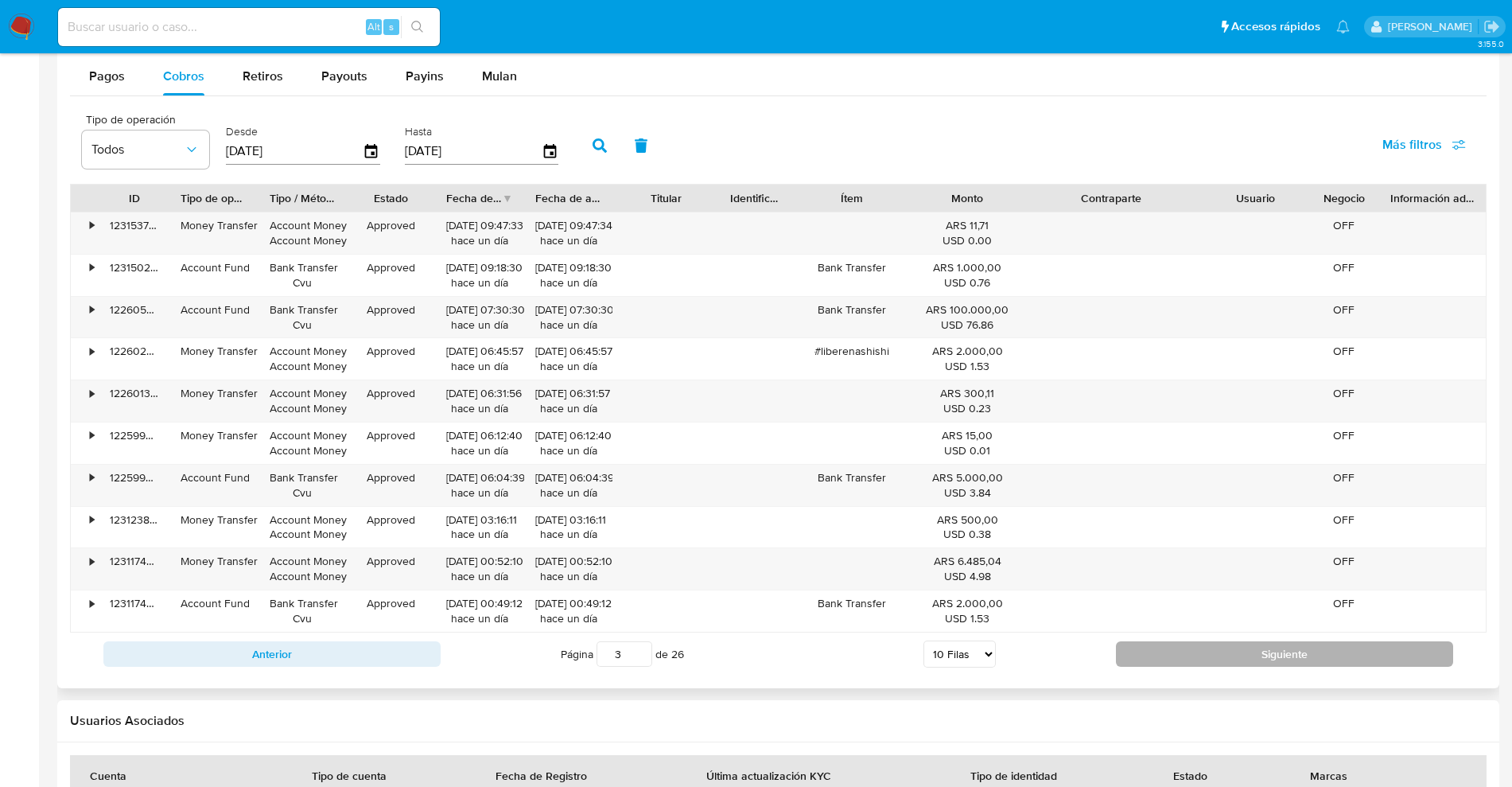
click at [1199, 660] on button "Siguiente" at bounding box center [1284, 653] width 337 height 26
click at [1197, 646] on button "Siguiente" at bounding box center [1284, 653] width 337 height 26
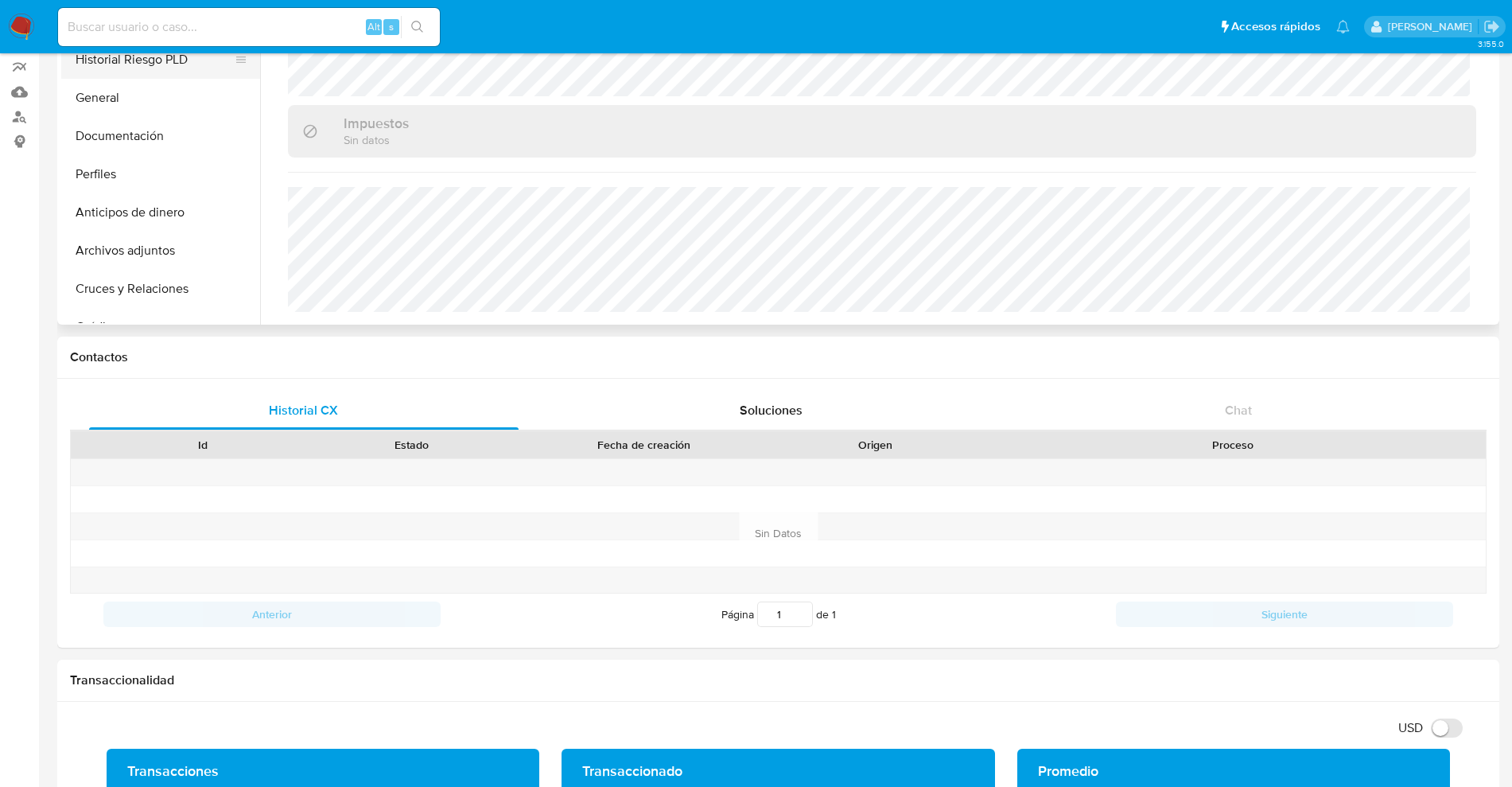
scroll to position [0, 0]
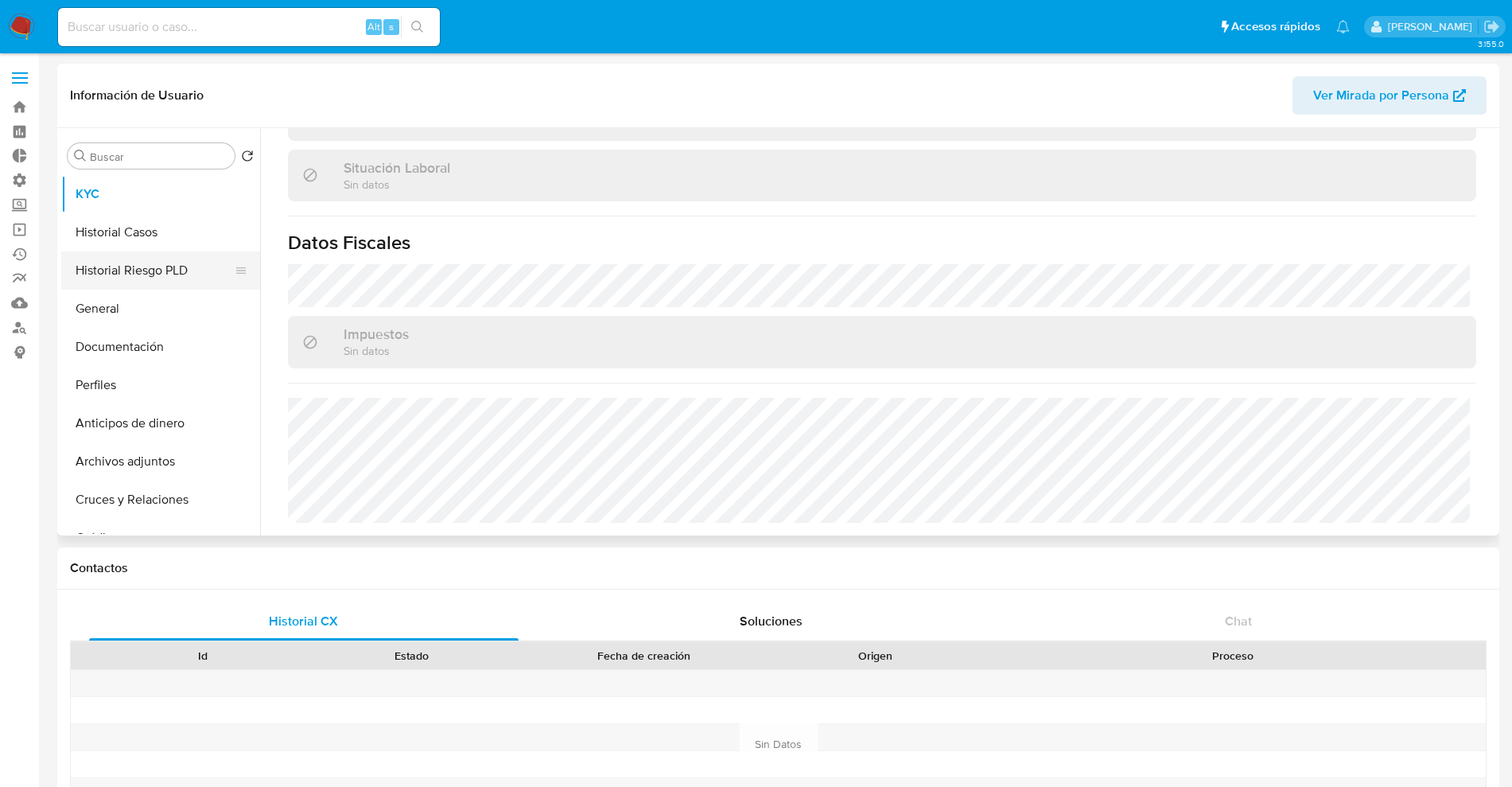
click at [146, 251] on button "Historial Riesgo PLD" at bounding box center [154, 270] width 186 height 38
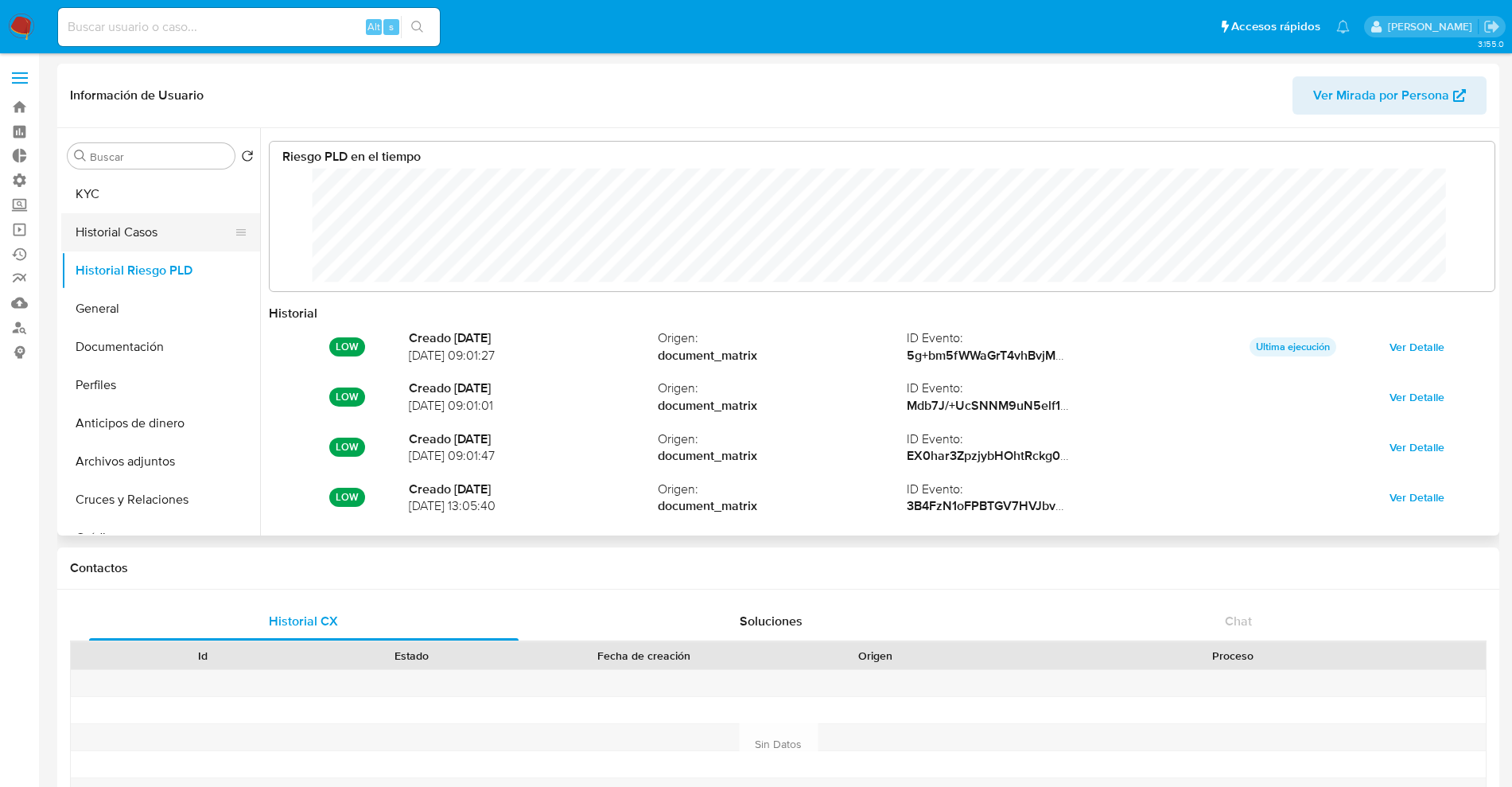
scroll to position [120, 1193]
click at [146, 233] on button "Historial Casos" at bounding box center [154, 232] width 186 height 38
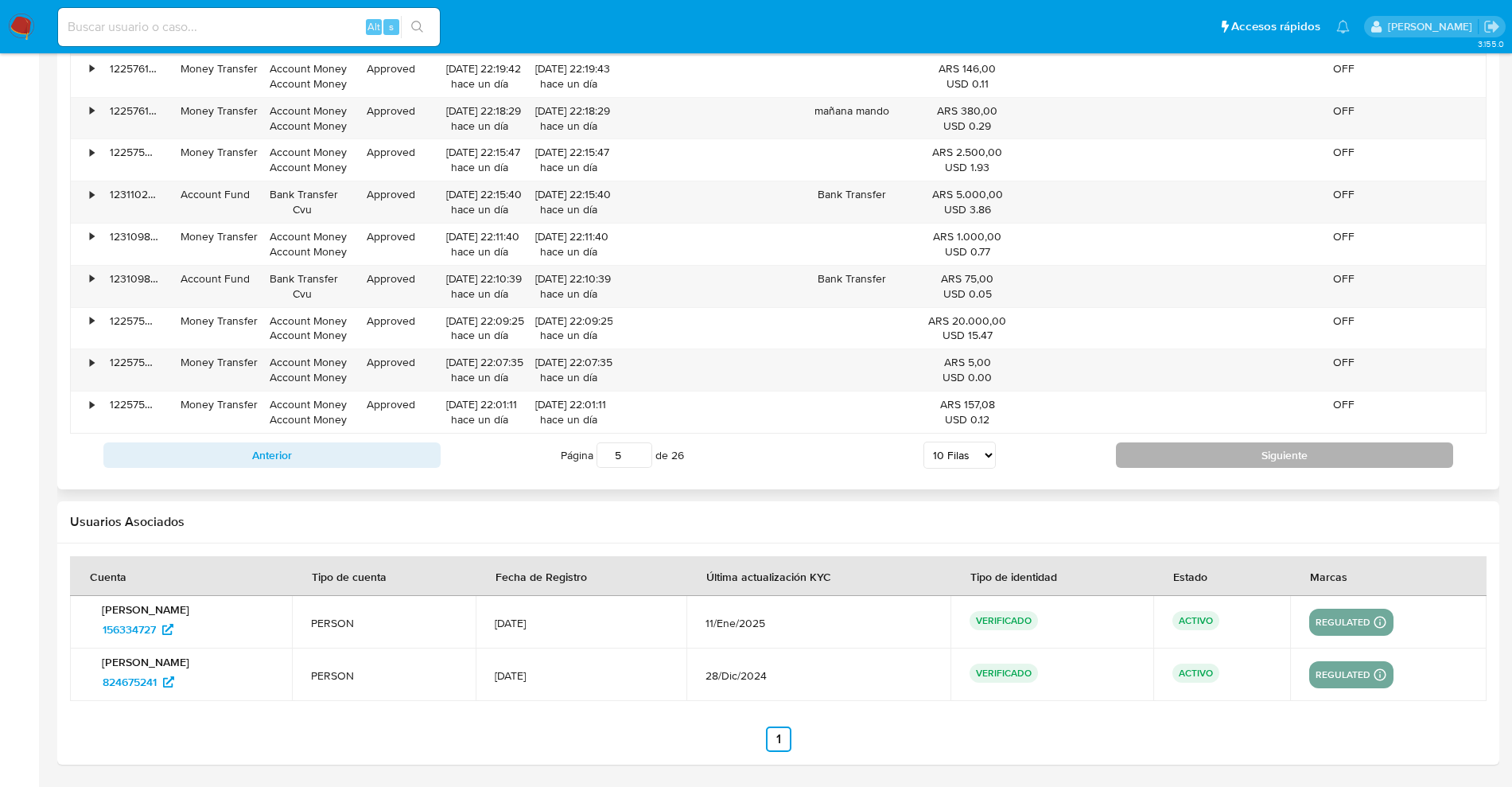
click at [1302, 446] on button "Siguiente" at bounding box center [1284, 455] width 337 height 26
type input "6"
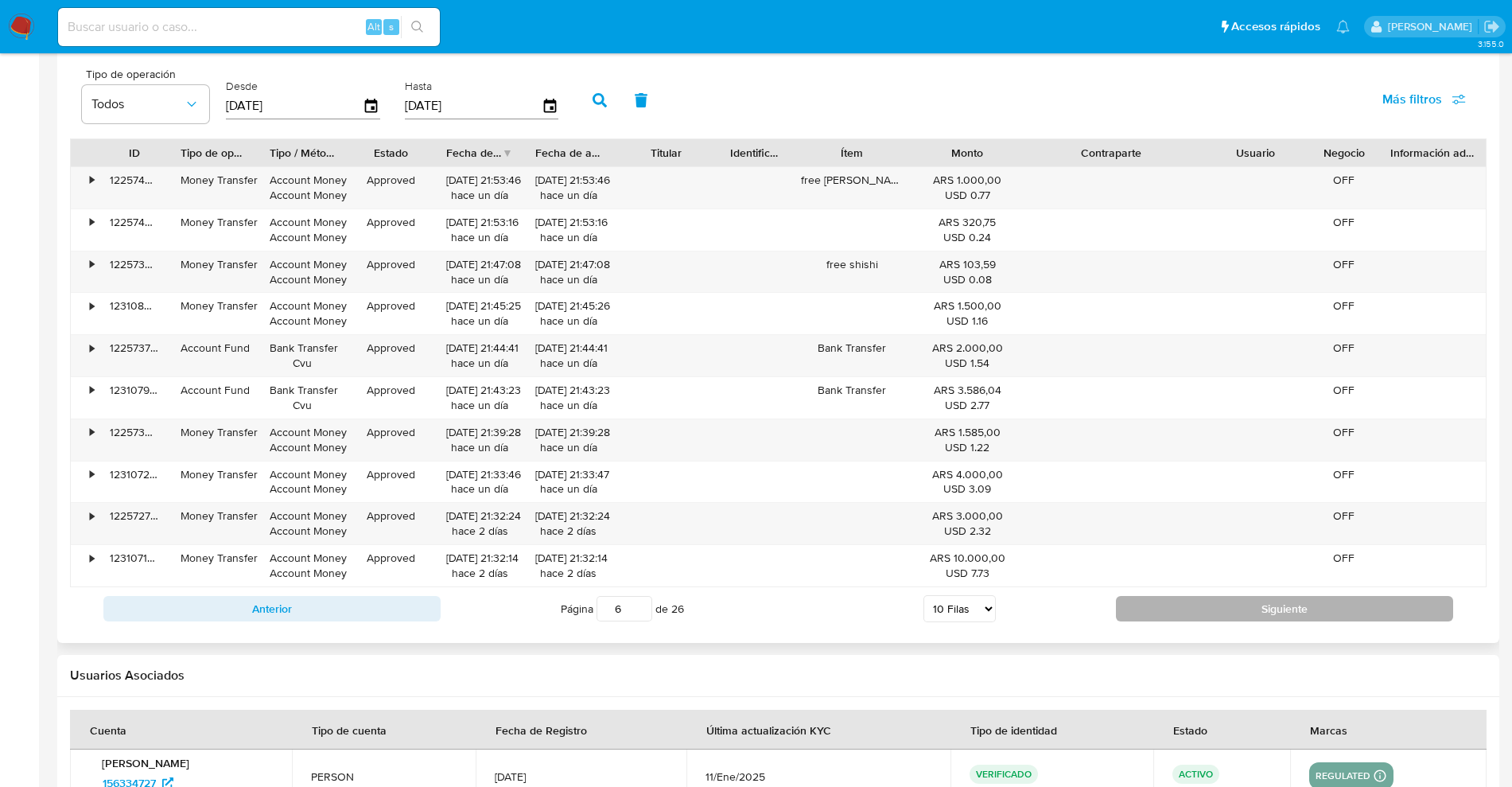
scroll to position [1550, 0]
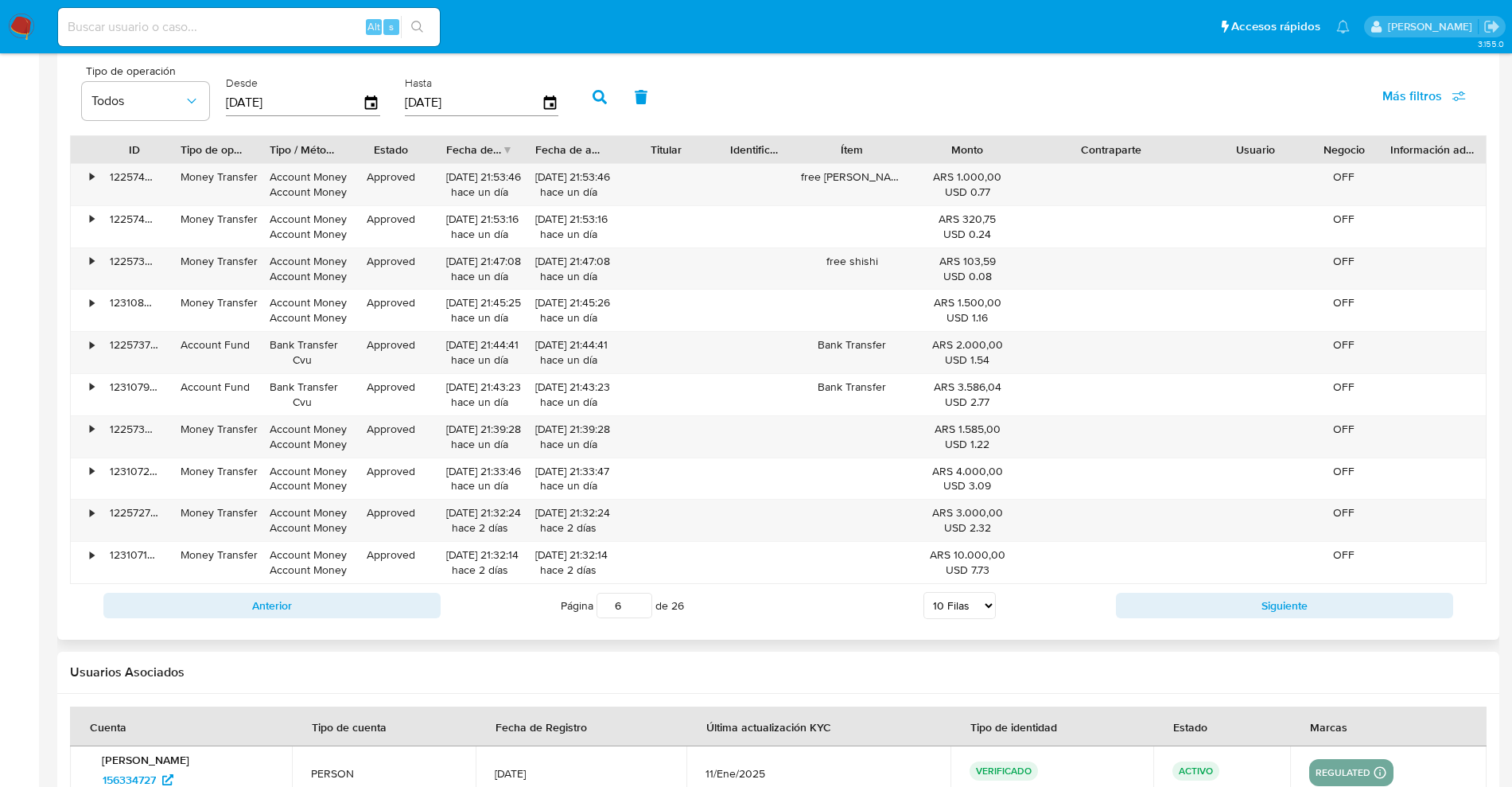
click at [1293, 627] on div at bounding box center [779, 1] width 1442 height 1277
click at [917, 606] on div "Página 6 de 26 5 Filas 10 Filas 20 Filas 25 Filas 50 Filas 100 Filas" at bounding box center [778, 606] width 675 height 32
click at [971, 603] on select "5 Filas 10 Filas 20 Filas 25 Filas 50 Filas 100 Filas" at bounding box center [960, 606] width 73 height 27
select select "100"
click at [924, 592] on select "5 Filas 10 Filas 20 Filas 25 Filas 50 Filas 100 Filas" at bounding box center [960, 606] width 73 height 27
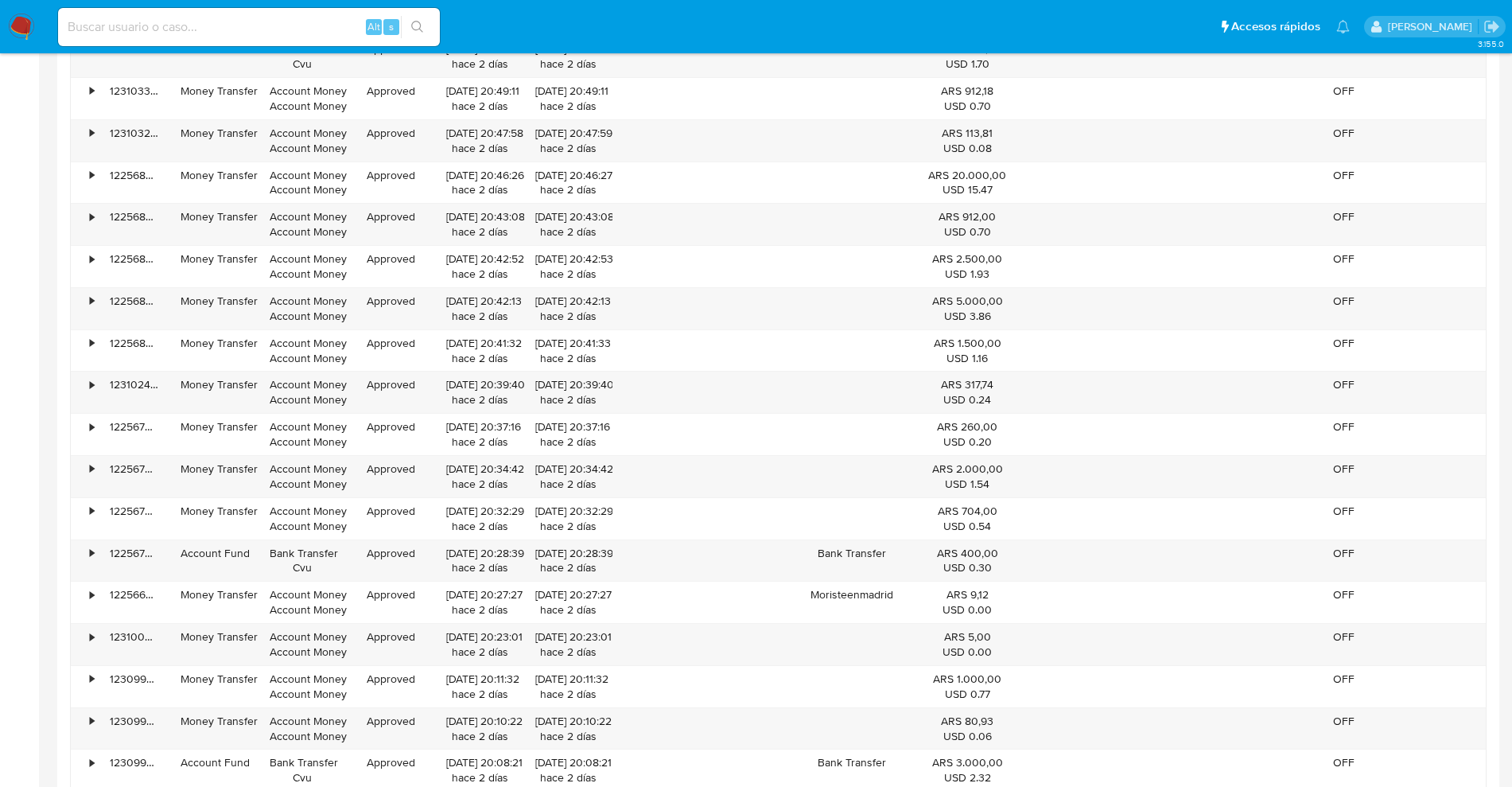
scroll to position [5480, 0]
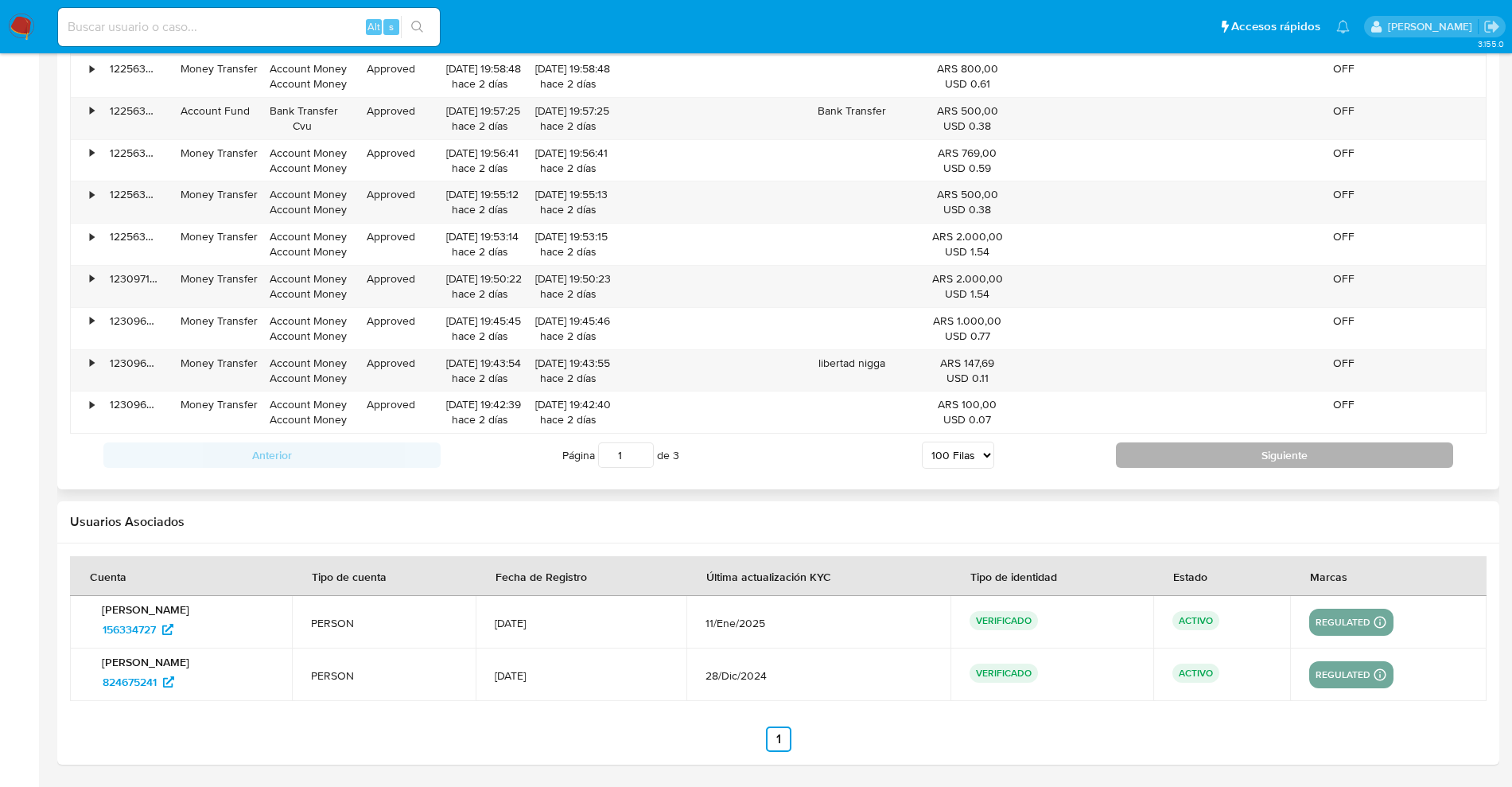
click at [1198, 458] on button "Siguiente" at bounding box center [1284, 455] width 337 height 26
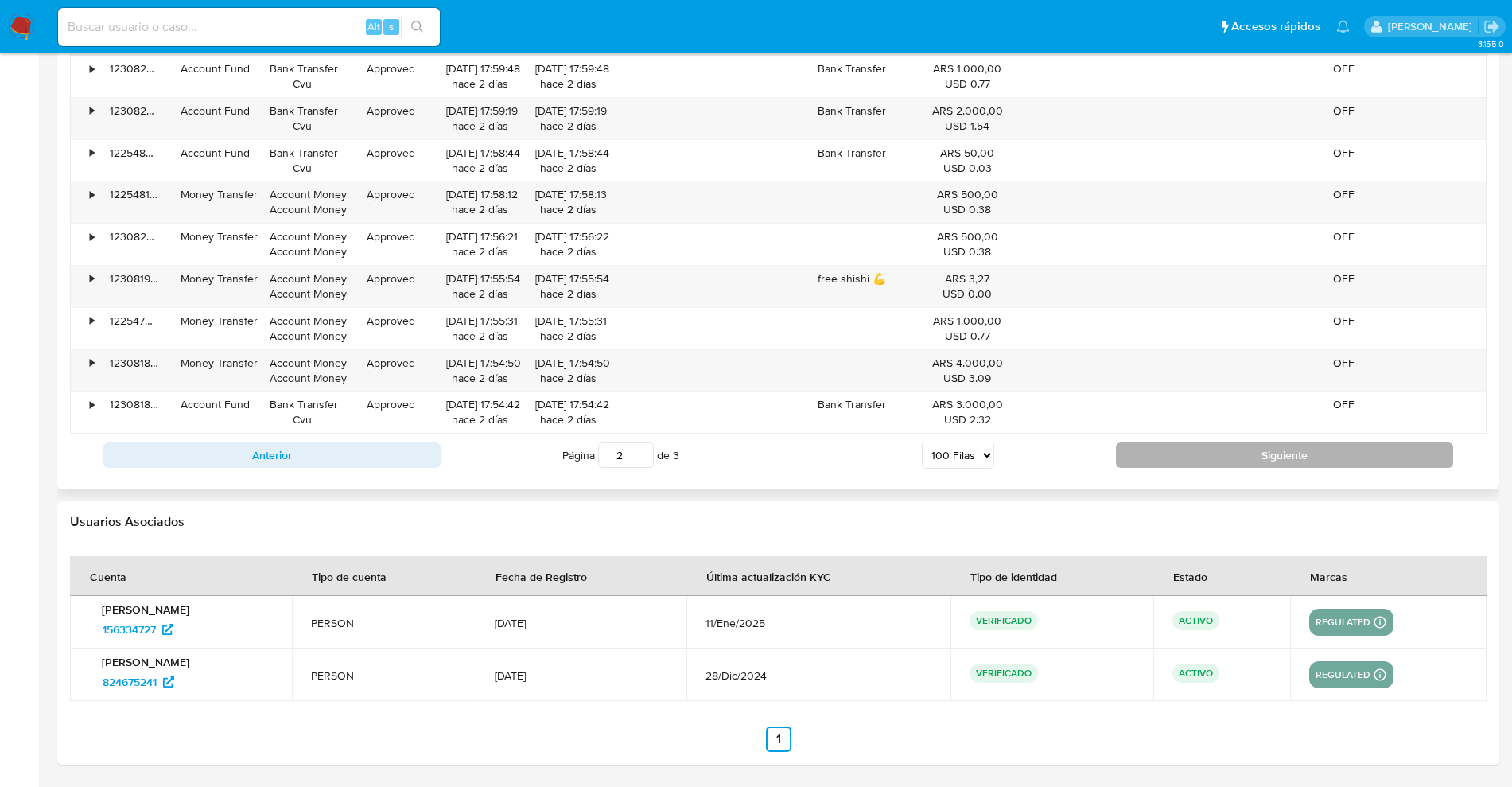
click at [1226, 450] on button "Siguiente" at bounding box center [1284, 455] width 337 height 26
type input "3"
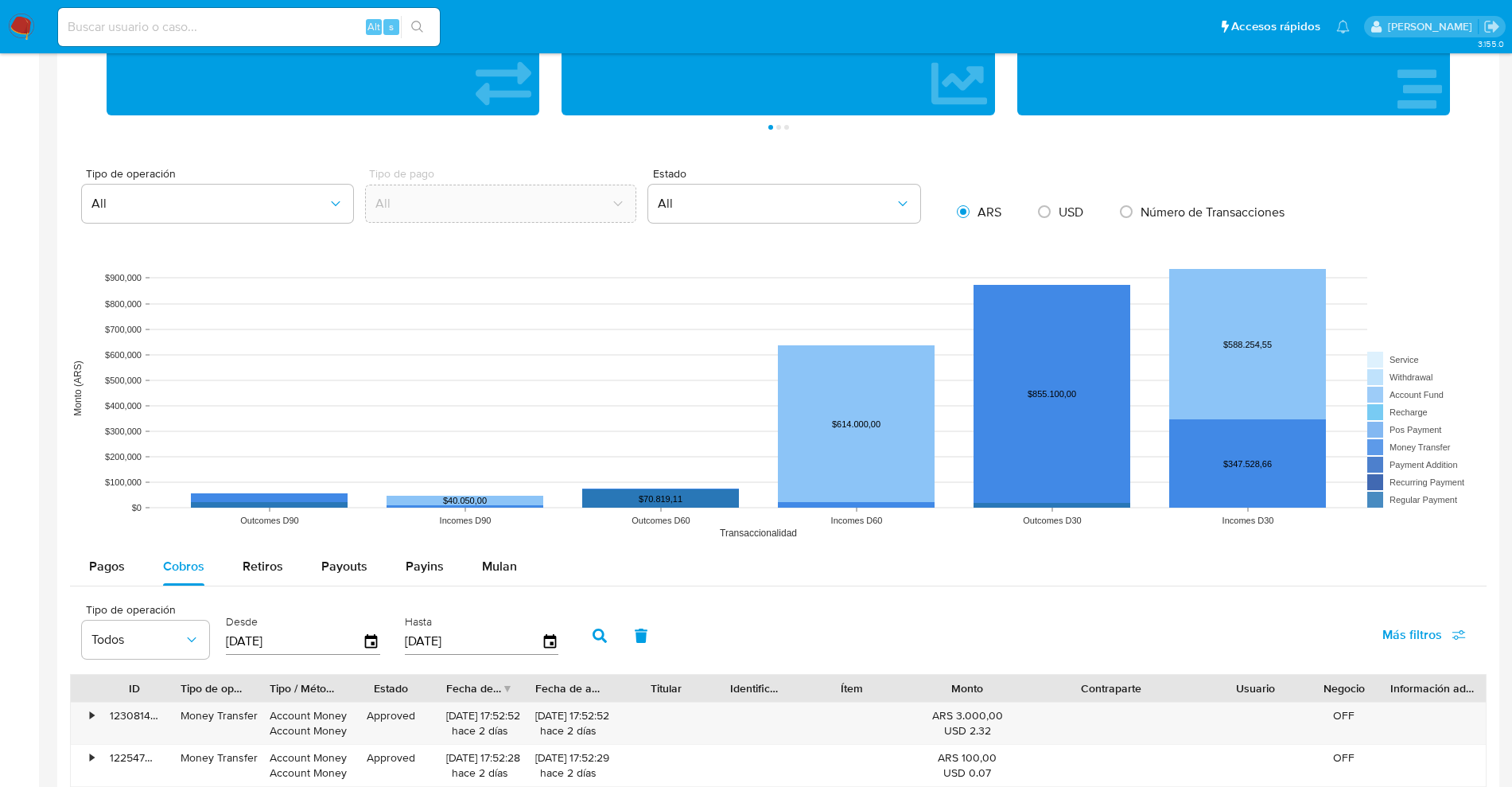
scroll to position [1004, 0]
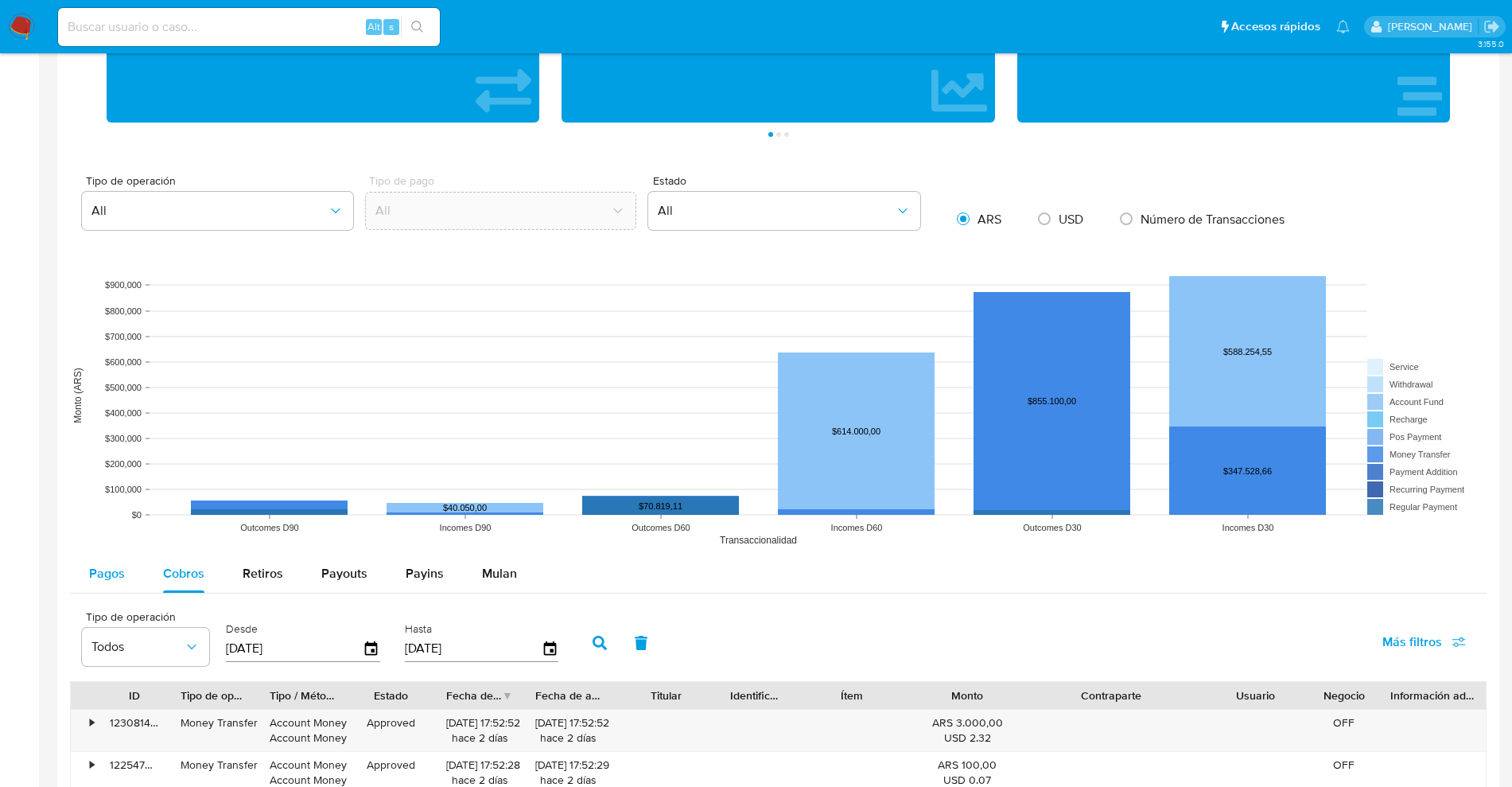
click at [110, 582] on span "Pagos" at bounding box center [107, 573] width 35 height 19
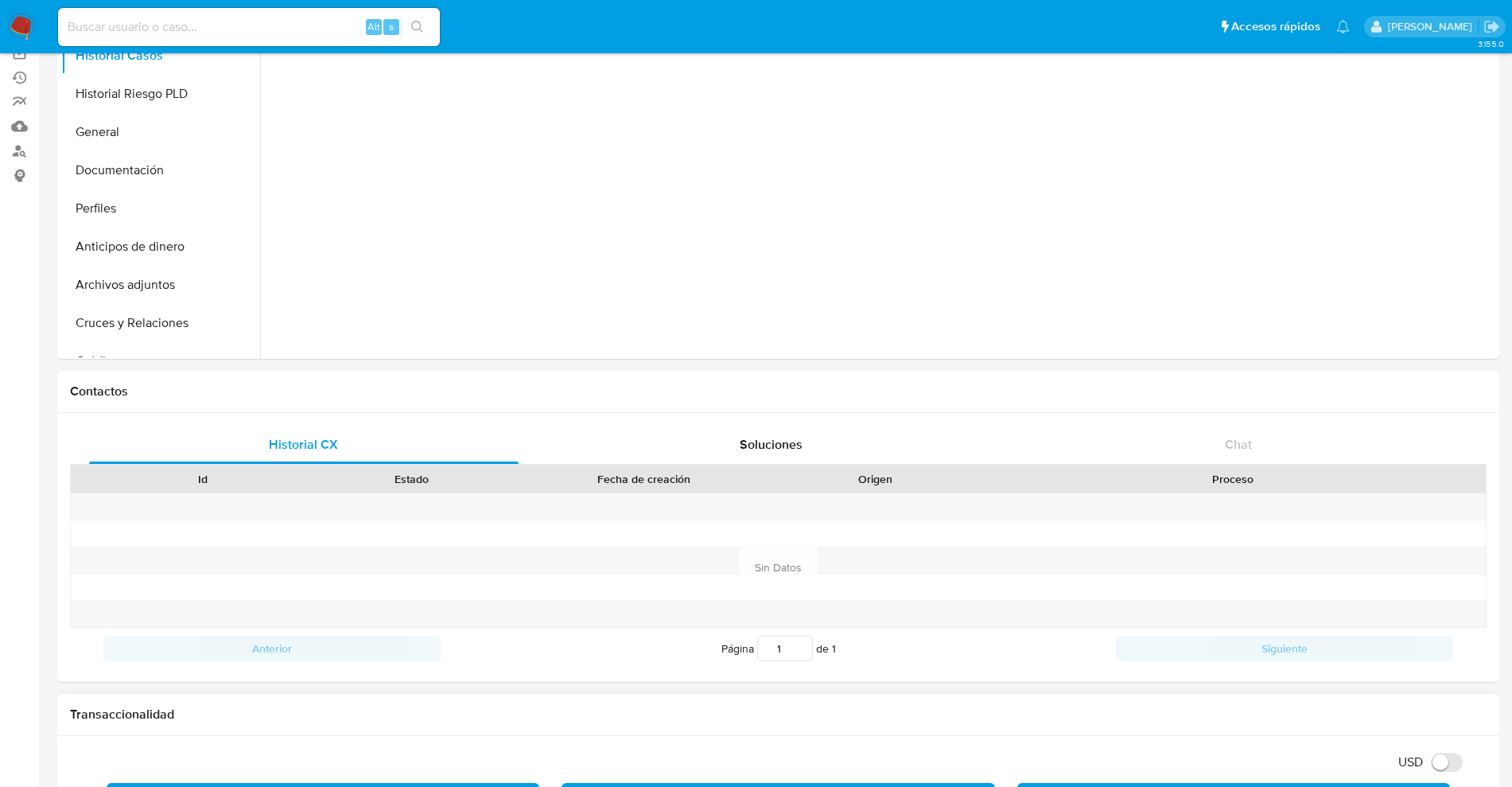
scroll to position [0, 0]
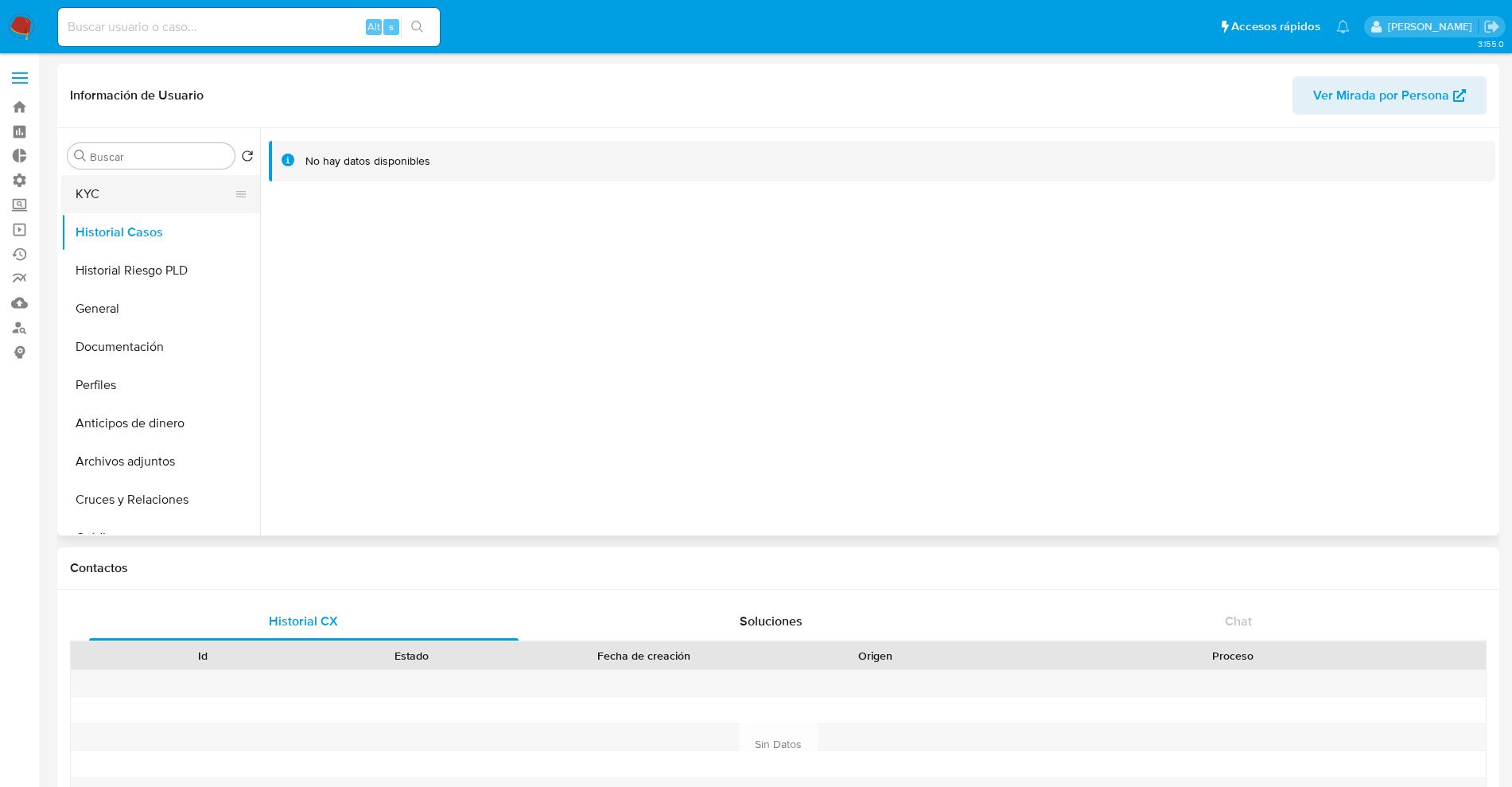
click at [121, 191] on button "KYC" at bounding box center [154, 194] width 186 height 38
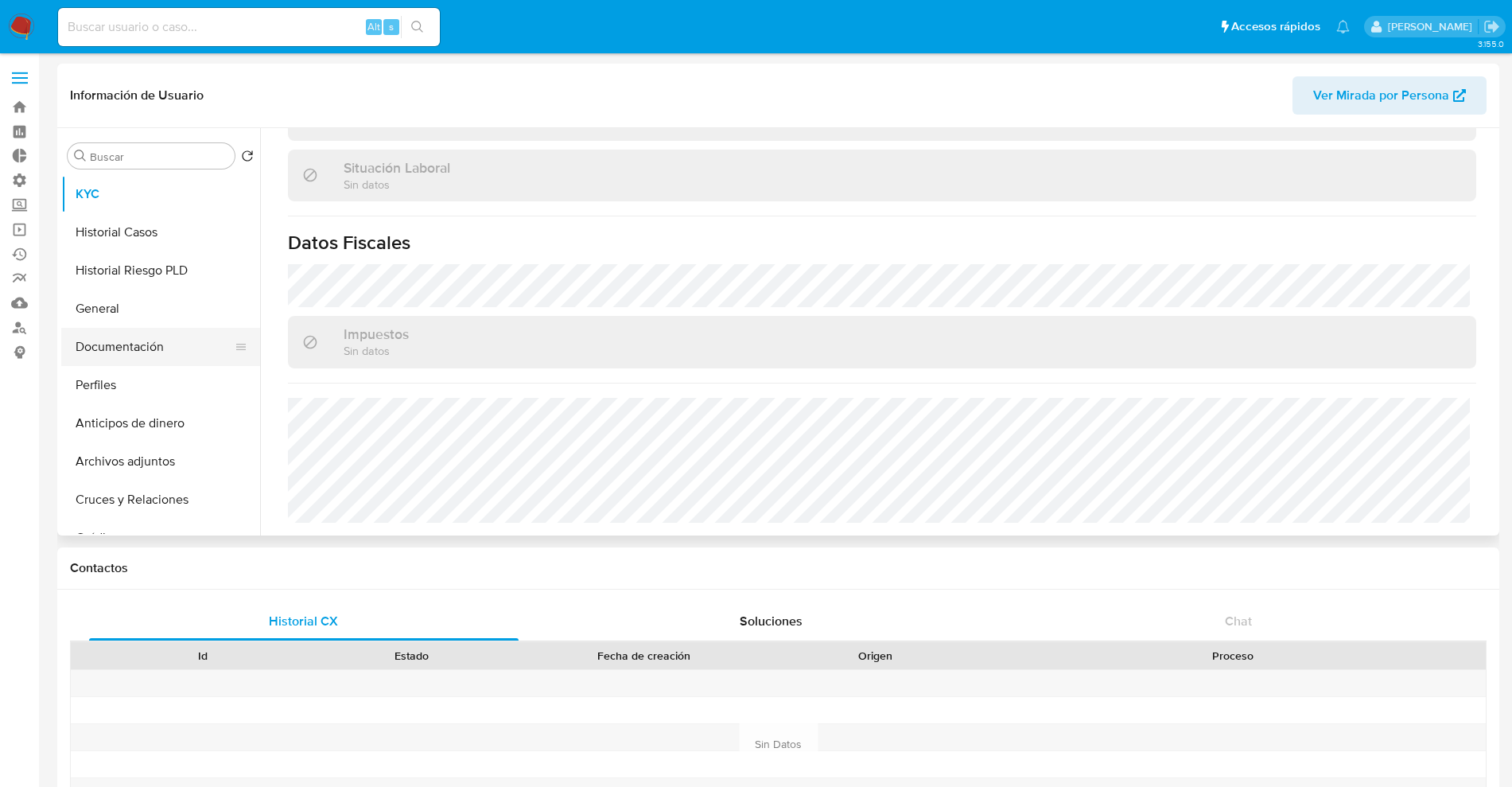
click at [159, 329] on button "Documentación" at bounding box center [154, 346] width 186 height 38
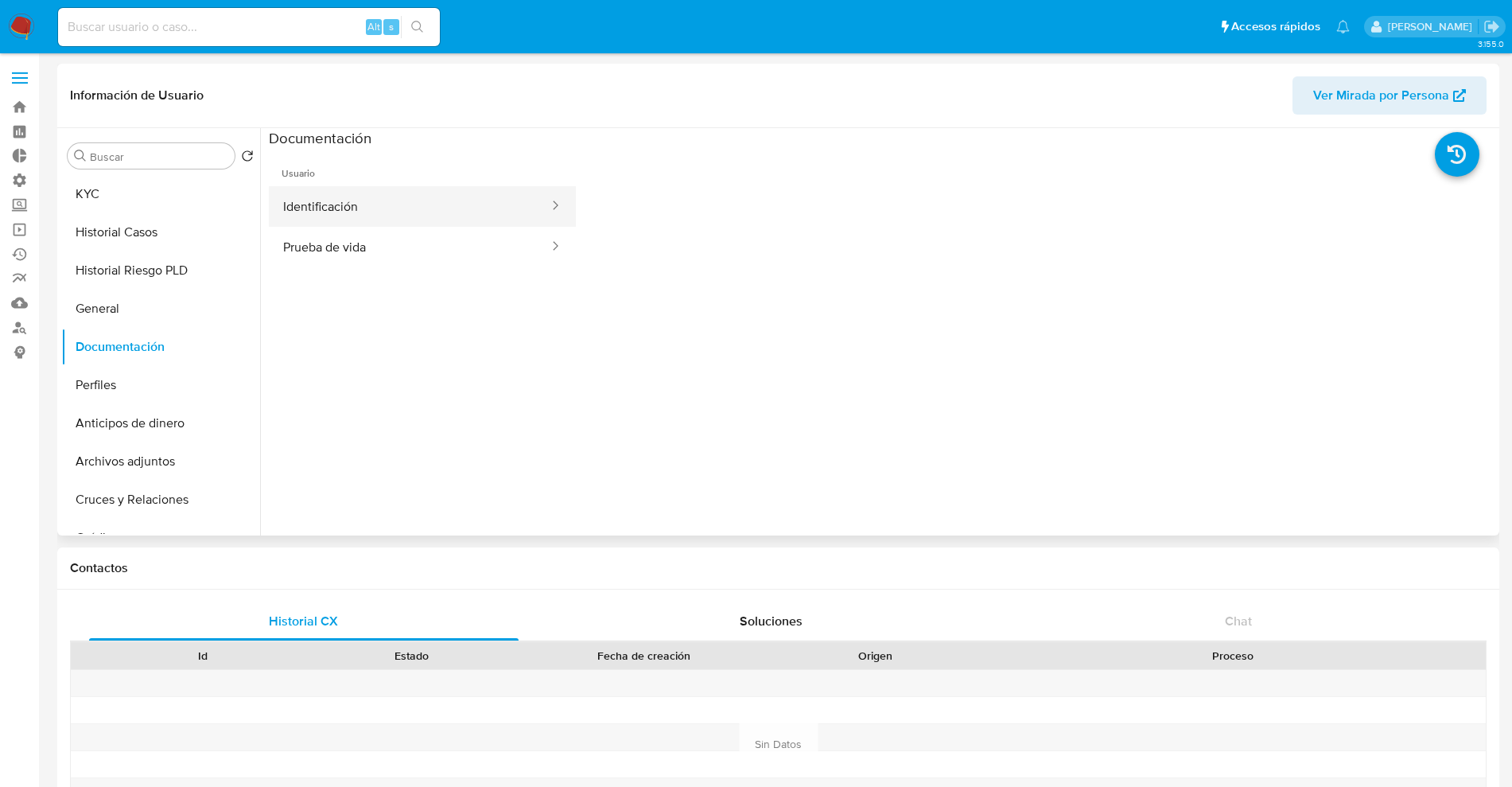
click at [420, 227] on button "Prueba de vida" at bounding box center [410, 247] width 281 height 41
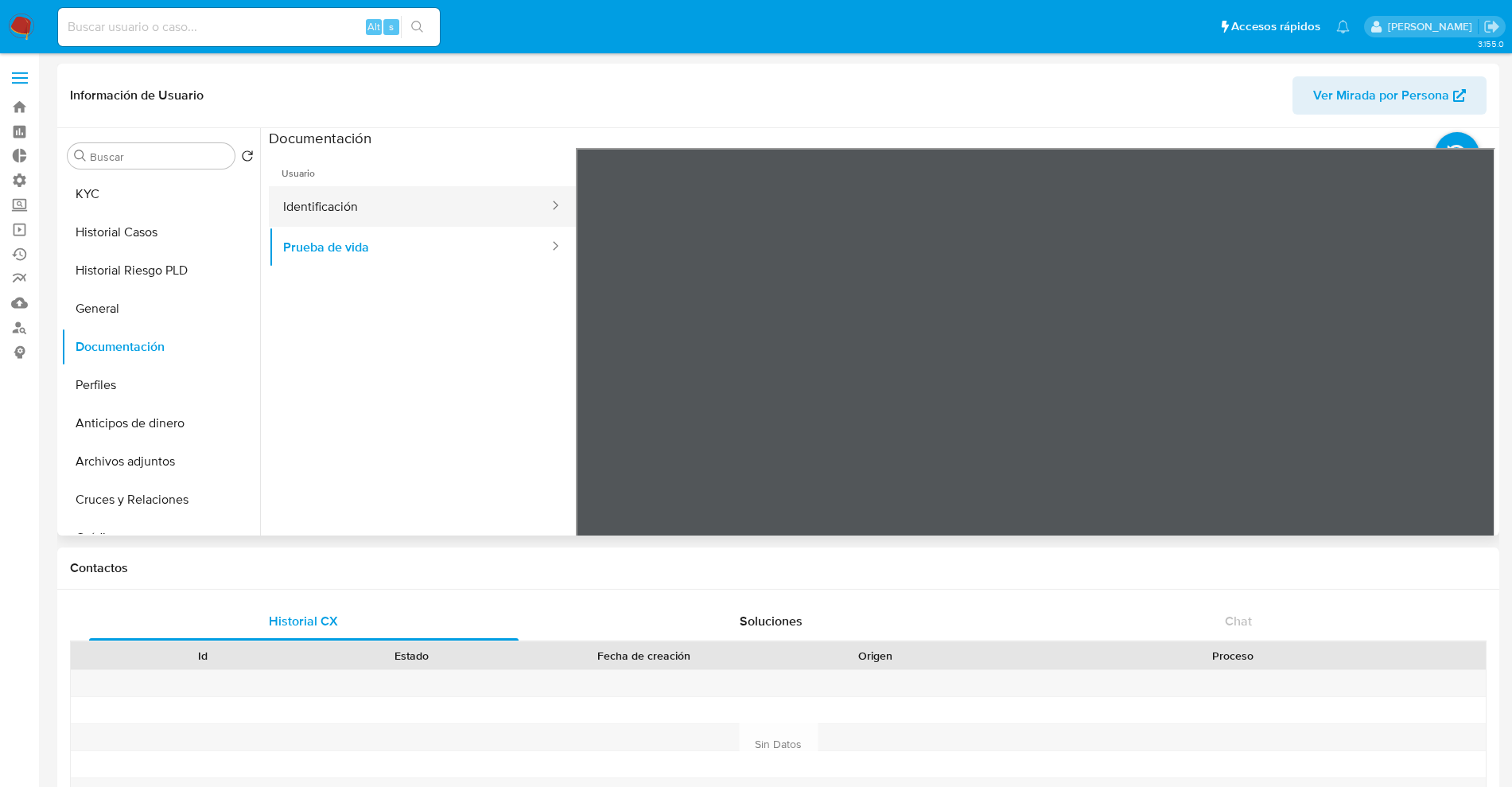
click at [467, 215] on button "Identificación" at bounding box center [410, 206] width 281 height 41
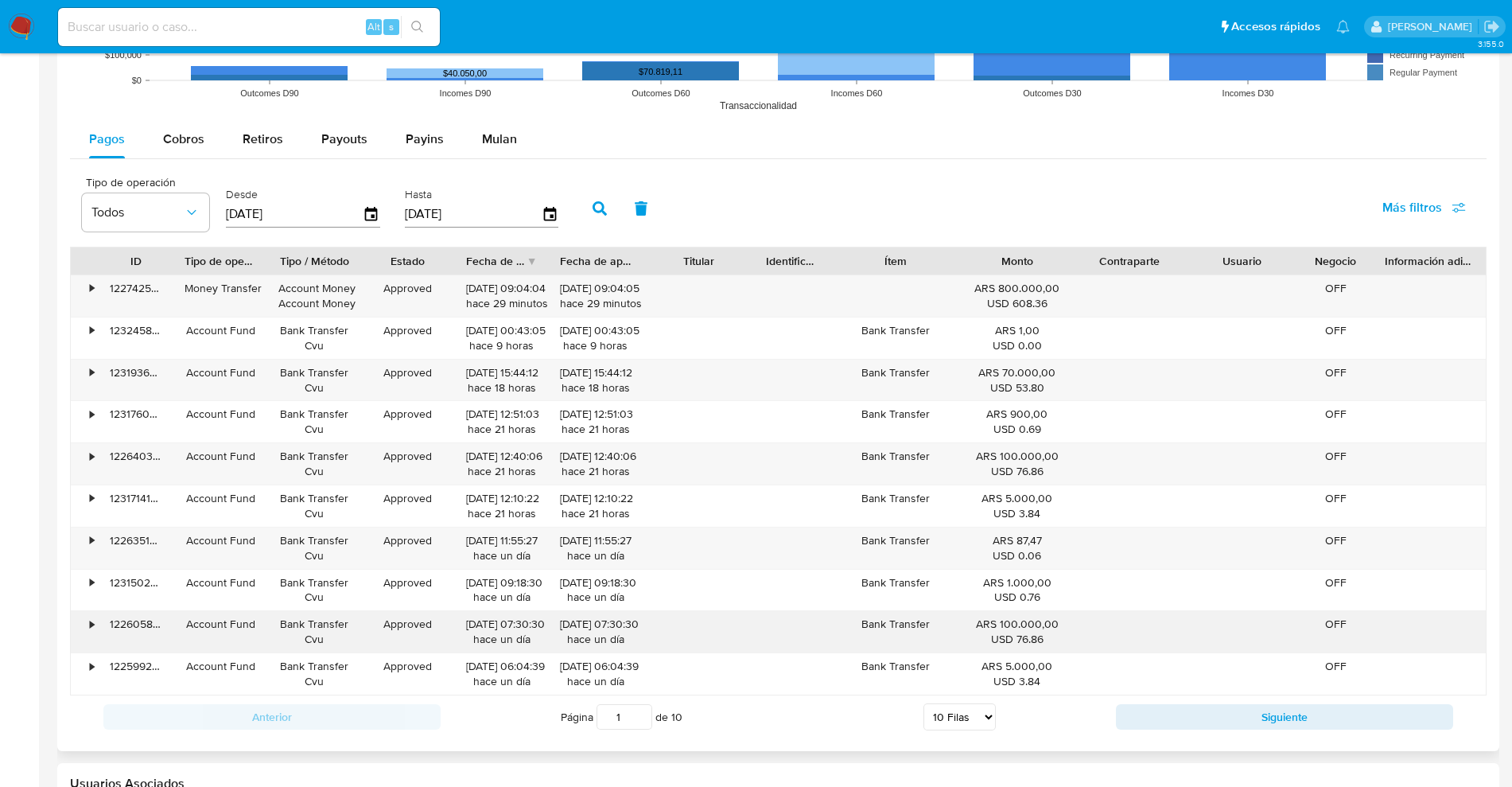
scroll to position [1701, 0]
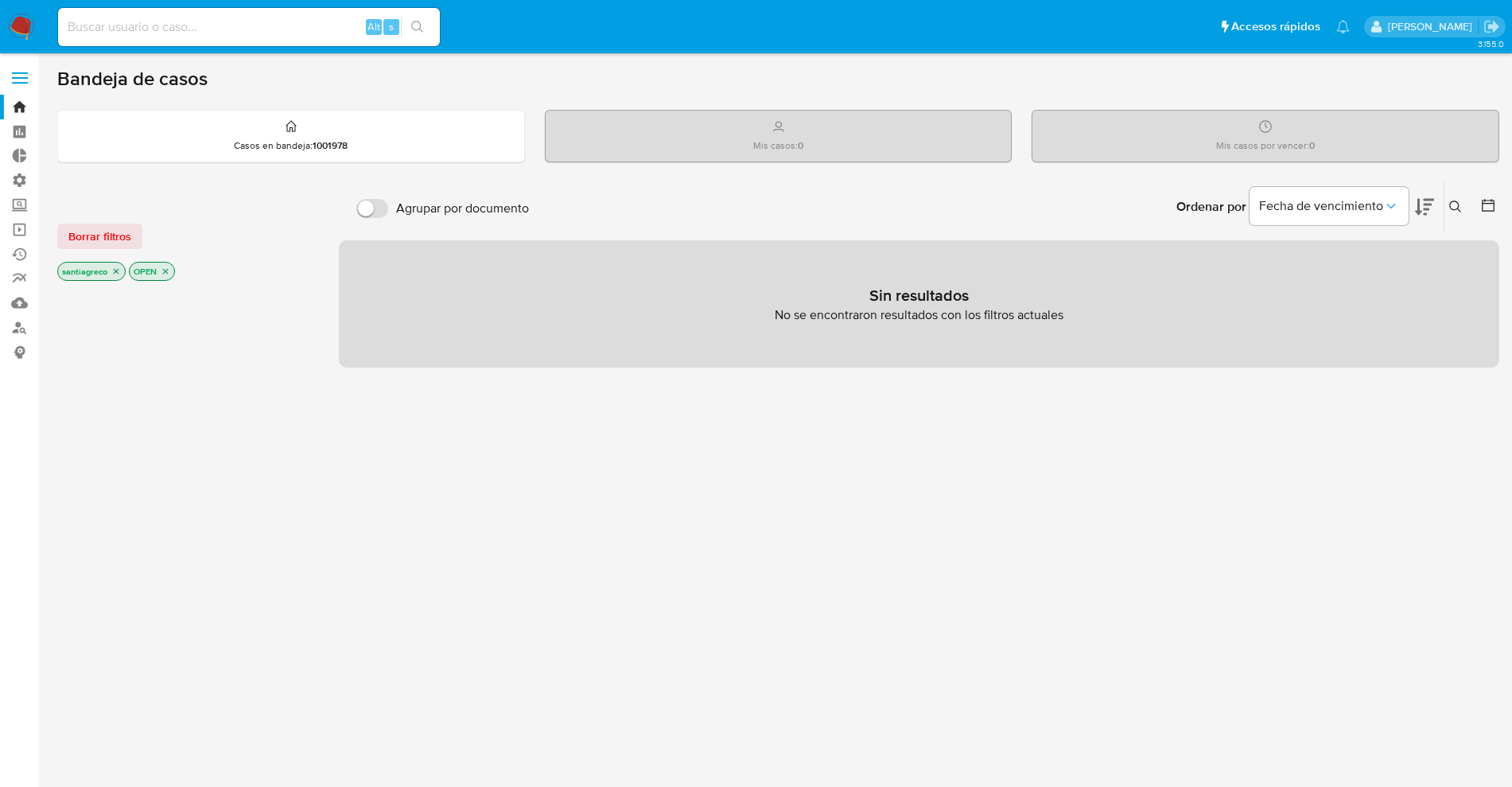
drag, startPoint x: 193, startPoint y: 28, endPoint x: 202, endPoint y: 19, distance: 12.7
click at [202, 19] on input at bounding box center [249, 27] width 381 height 20
type input "[PERSON_NAME]"
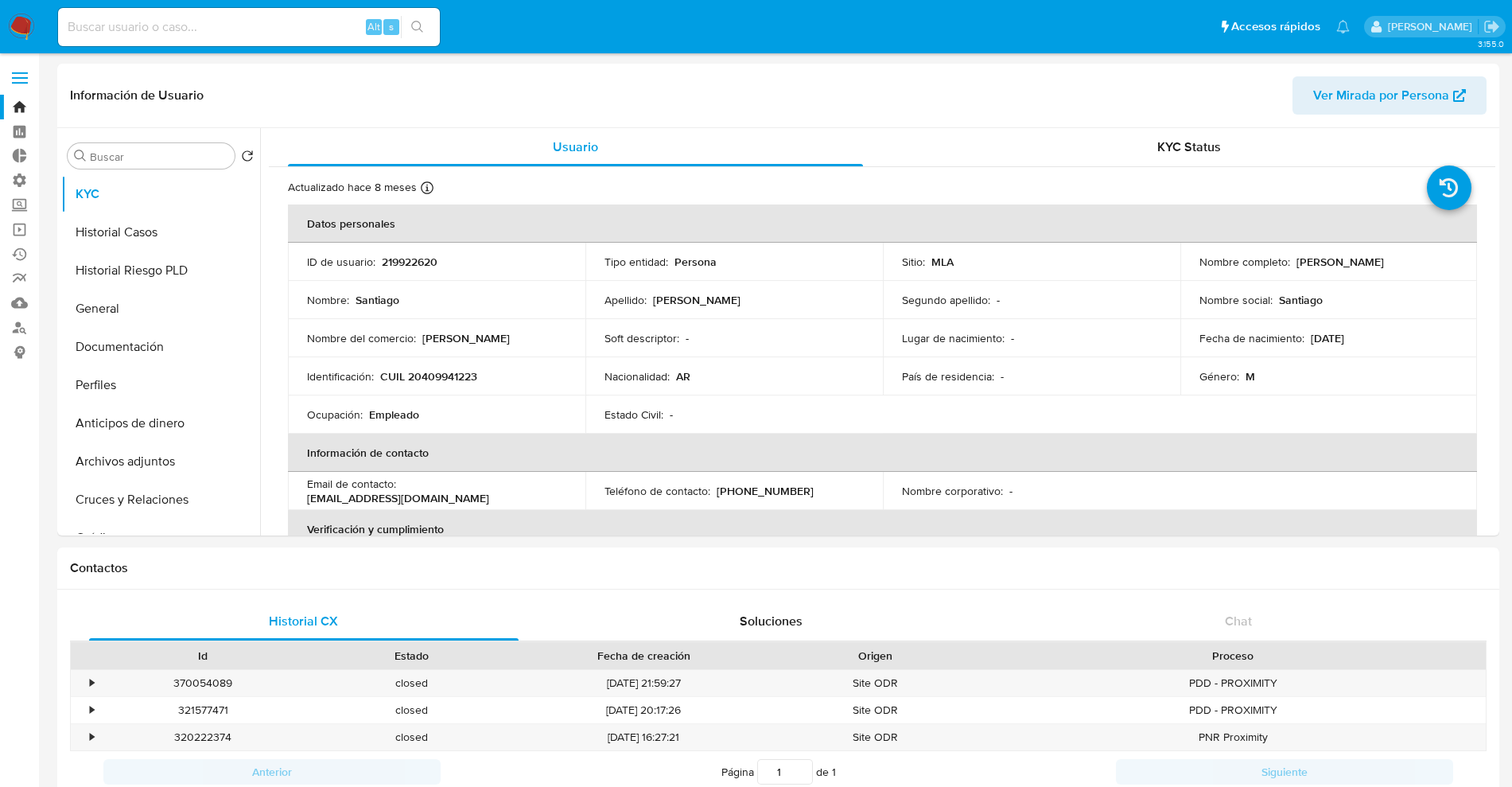
select select "10"
click at [269, 24] on input at bounding box center [249, 27] width 381 height 20
type input "santi greco"
click at [186, 22] on input "santi greco" at bounding box center [249, 27] width 381 height 20
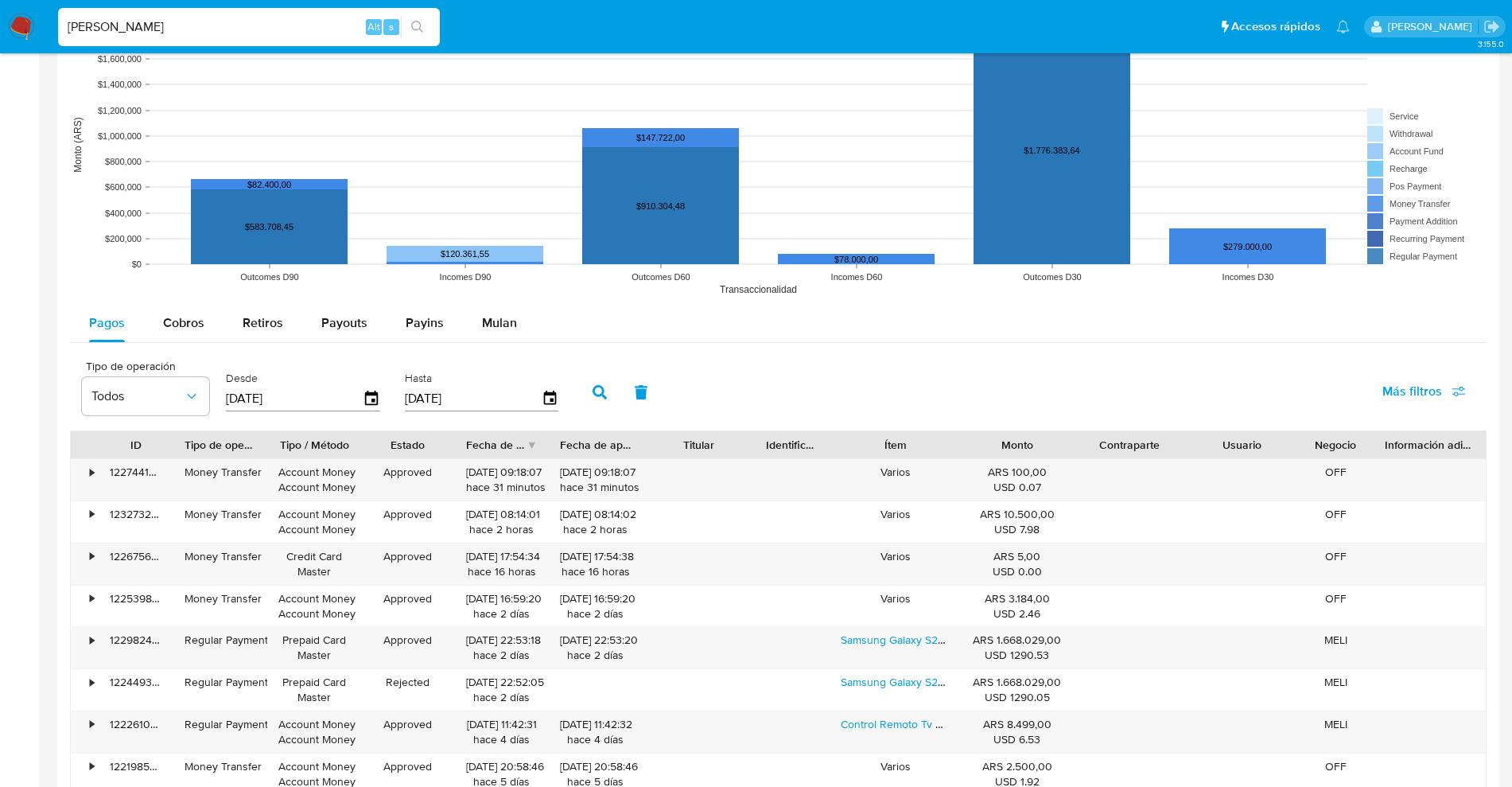
scroll to position [1196, 0]
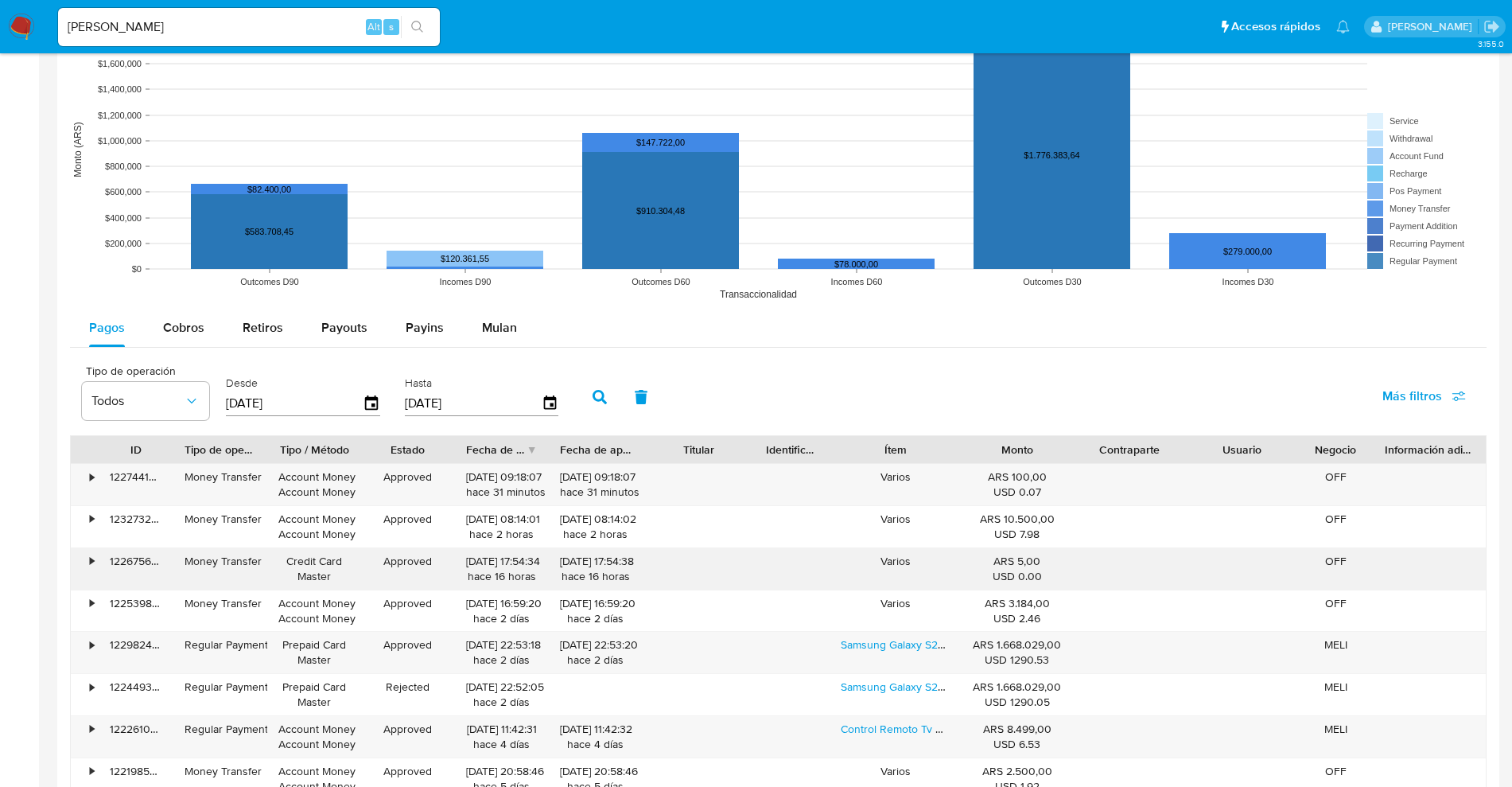
drag, startPoint x: 328, startPoint y: 578, endPoint x: 295, endPoint y: 554, distance: 40.8
click at [295, 554] on div "Credit Card Master" at bounding box center [314, 569] width 72 height 30
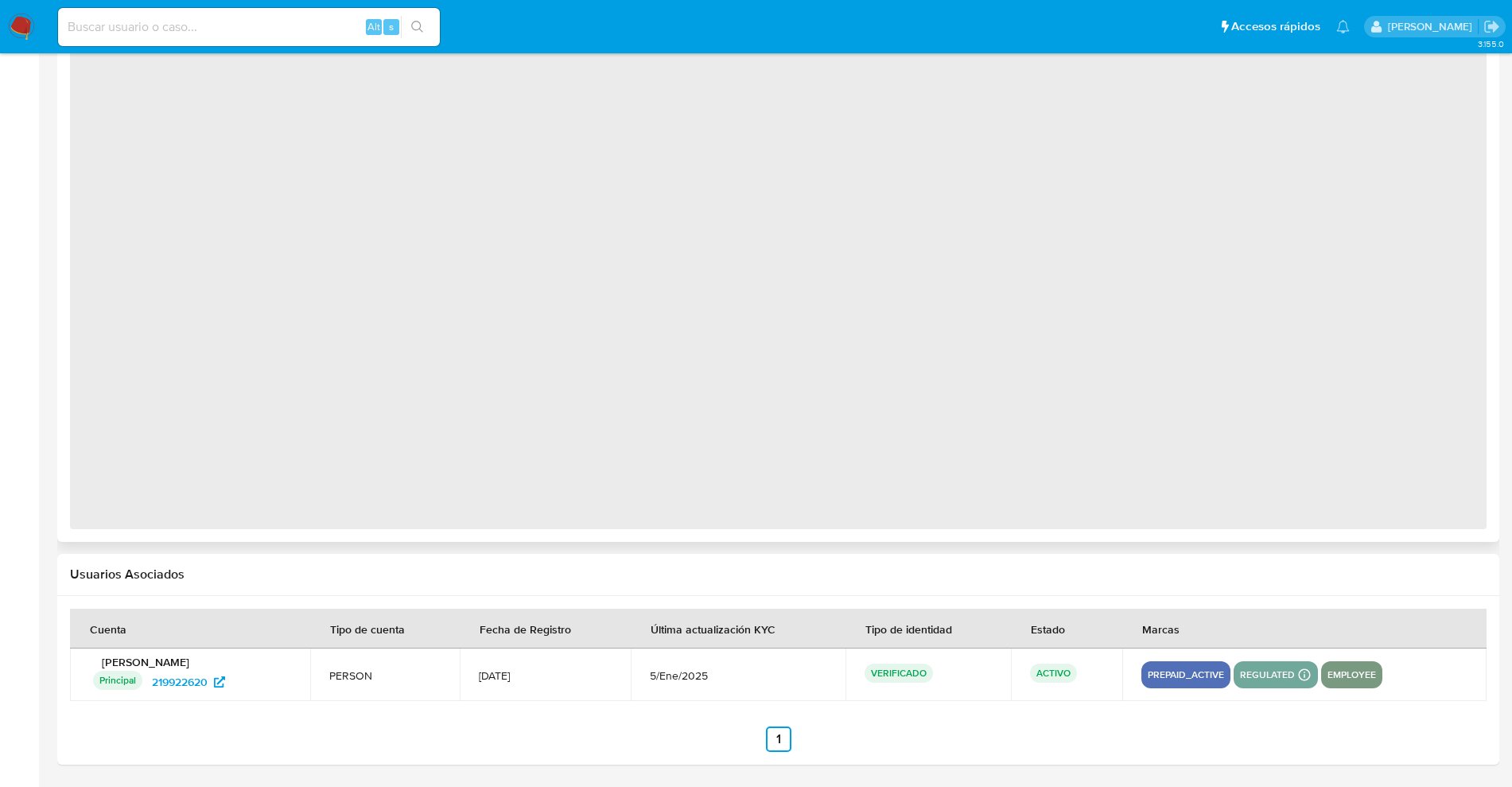
select select "10"
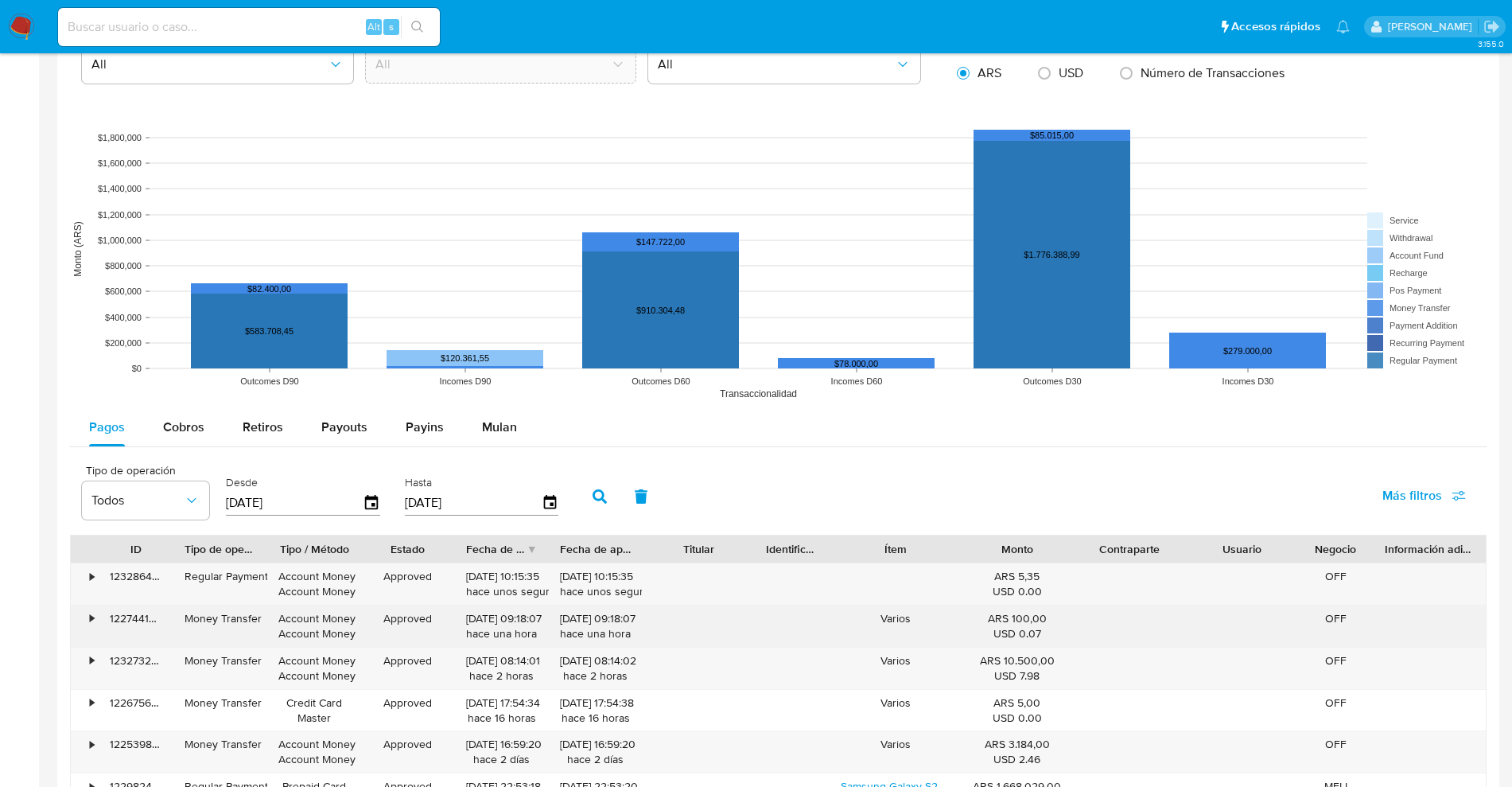
scroll to position [1196, 0]
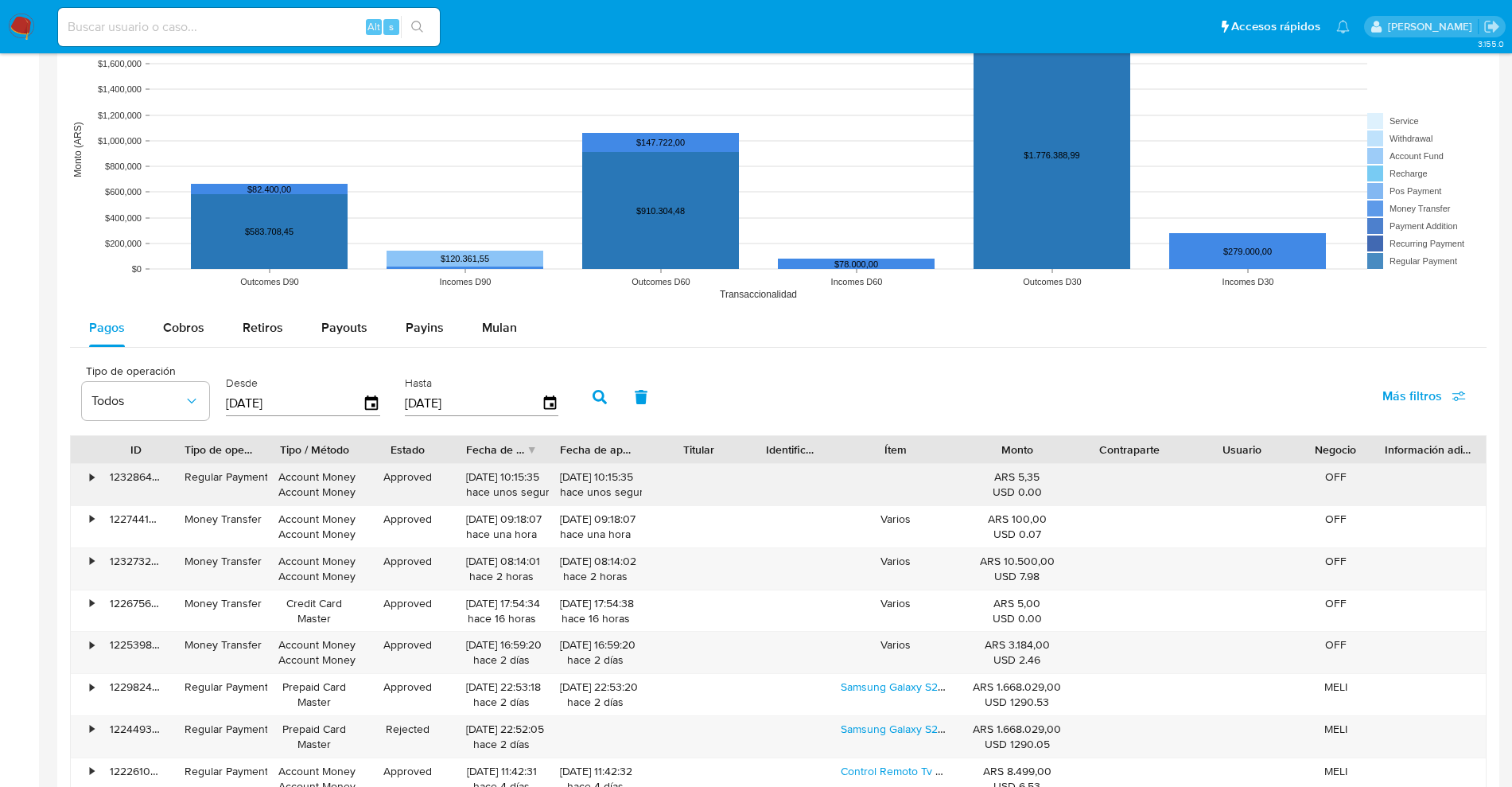
click at [82, 474] on div "•" at bounding box center [84, 484] width 27 height 42
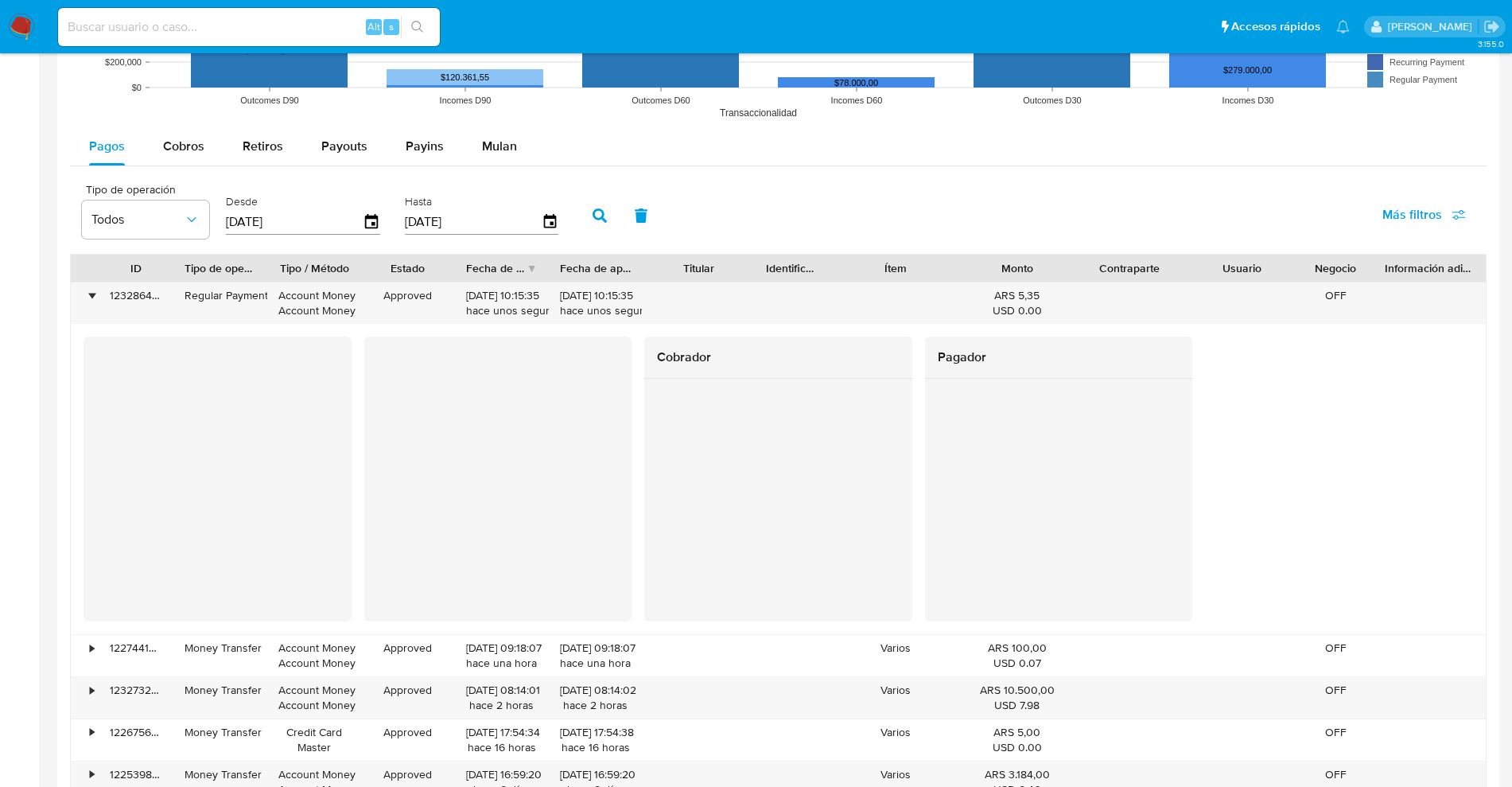
scroll to position [1395, 0]
